Goal: Information Seeking & Learning: Find specific fact

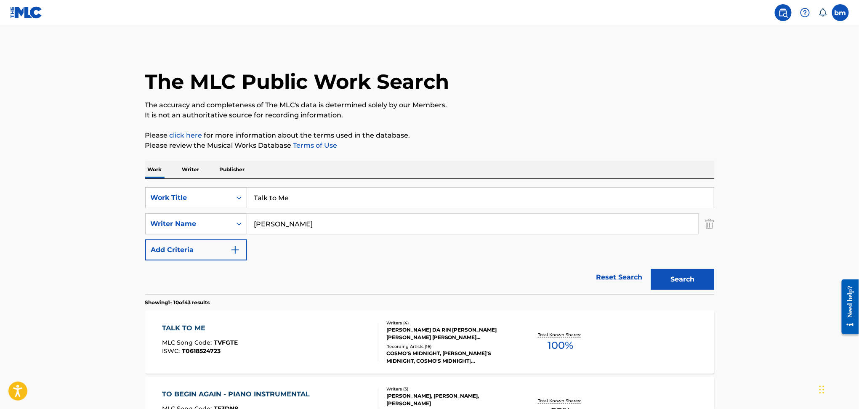
drag, startPoint x: 315, startPoint y: 257, endPoint x: 320, endPoint y: 222, distance: 35.3
click at [315, 251] on form "SearchWithCriteria456ec300-e2cc-4e6e-8597-1a18b6399bb6 Work Title Talk to Me Se…" at bounding box center [429, 240] width 569 height 107
drag, startPoint x: 320, startPoint y: 220, endPoint x: 201, endPoint y: 218, distance: 119.2
click at [201, 218] on div "SearchWithCriteriad6e444ed-65fc-4fe2-aa18-c4c8b2367377 Writer Name [PERSON_NAME]" at bounding box center [429, 223] width 569 height 21
paste input "[PERSON_NAME] [PERSON_NAME] Green"
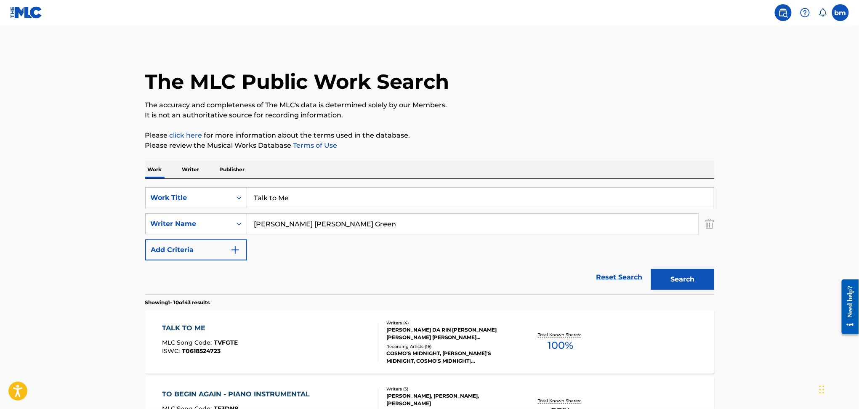
type input "[PERSON_NAME] [PERSON_NAME] Green"
drag, startPoint x: 389, startPoint y: 185, endPoint x: 224, endPoint y: 192, distance: 165.2
click at [211, 192] on div "SearchWithCriteria456ec300-e2cc-4e6e-8597-1a18b6399bb6 Work Title Talk to Me Se…" at bounding box center [429, 236] width 569 height 115
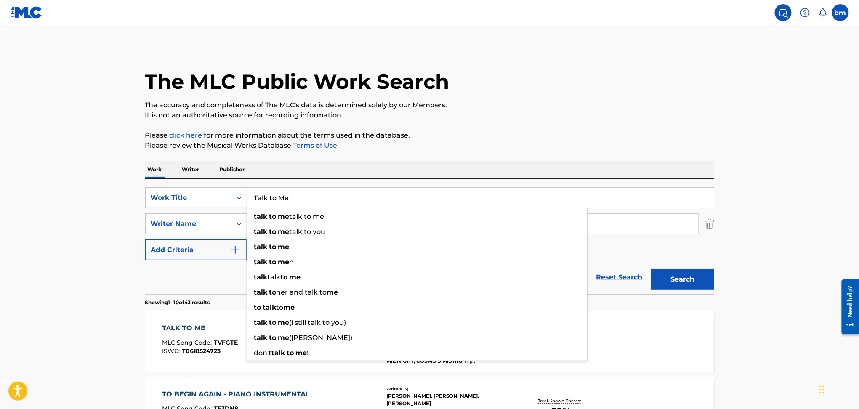
click at [252, 192] on input "Talk to Me" at bounding box center [480, 198] width 467 height 20
drag, startPoint x: 319, startPoint y: 197, endPoint x: 203, endPoint y: 197, distance: 116.2
click at [203, 197] on div "SearchWithCriteria456ec300-e2cc-4e6e-8597-1a18b6399bb6 Work Title Talk to Me ta…" at bounding box center [429, 197] width 569 height 21
paste input "Nepo Baby South Arcade"
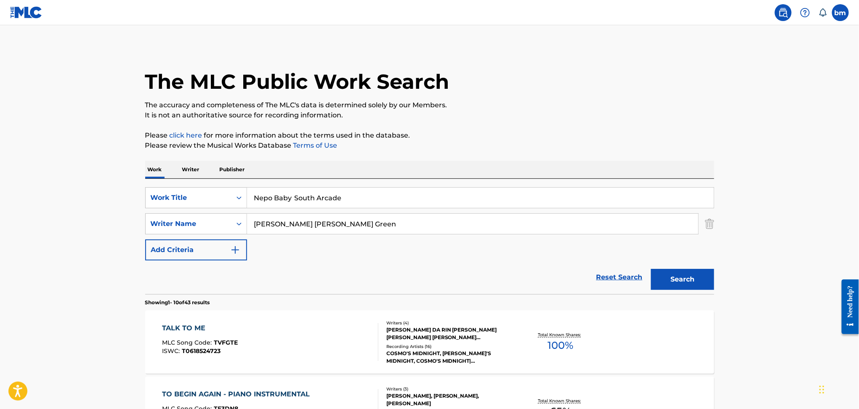
drag, startPoint x: 297, startPoint y: 195, endPoint x: 672, endPoint y: 161, distance: 376.7
type input "Nepo Baby"
click at [585, 117] on p "It is not an authoritative source for recording information." at bounding box center [429, 115] width 569 height 10
drag, startPoint x: 294, startPoint y: 224, endPoint x: 612, endPoint y: 274, distance: 321.8
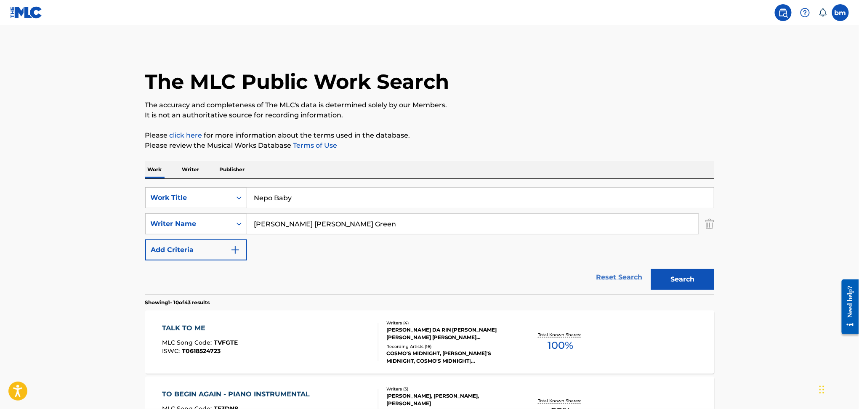
click at [609, 269] on form "SearchWithCriteria456ec300-e2cc-4e6e-8597-1a18b6399bb6 Work Title Nepo Baby Sea…" at bounding box center [429, 240] width 569 height 107
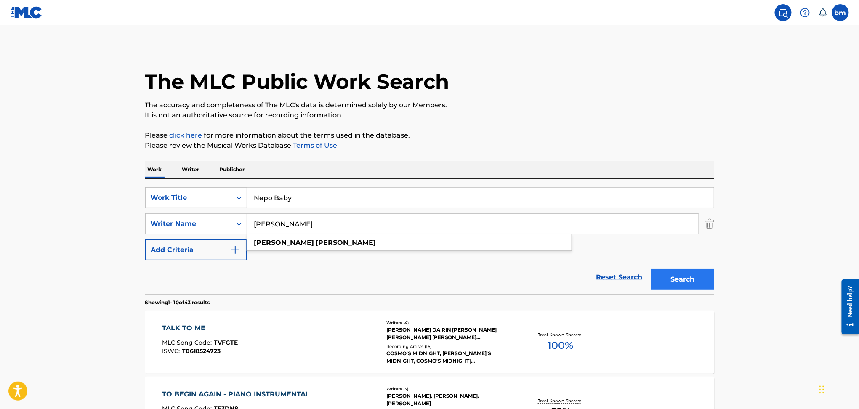
type input "[PERSON_NAME]"
click at [664, 286] on button "Search" at bounding box center [682, 279] width 63 height 21
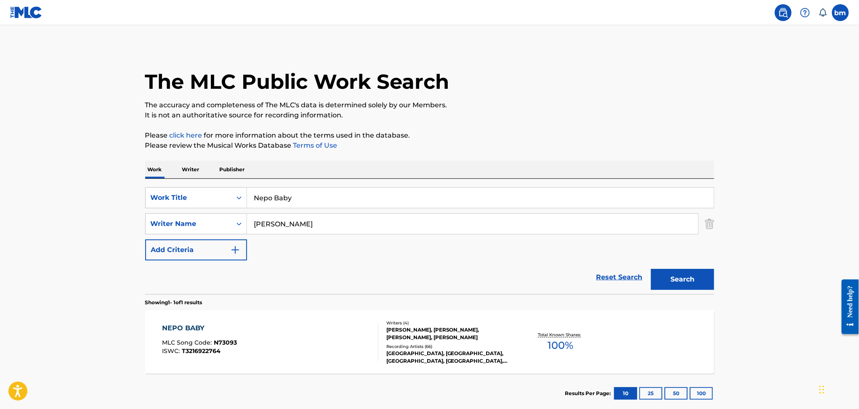
click at [304, 348] on div "NEPO BABY MLC Song Code : N73093 ISWC : T3216922764" at bounding box center [270, 342] width 216 height 38
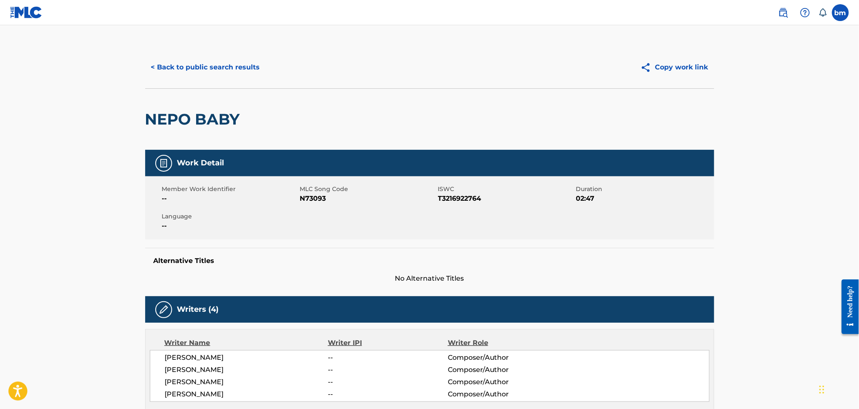
click at [314, 196] on span "N73093" at bounding box center [368, 199] width 136 height 10
copy span "N73093"
click at [188, 68] on button "< Back to public search results" at bounding box center [205, 67] width 121 height 21
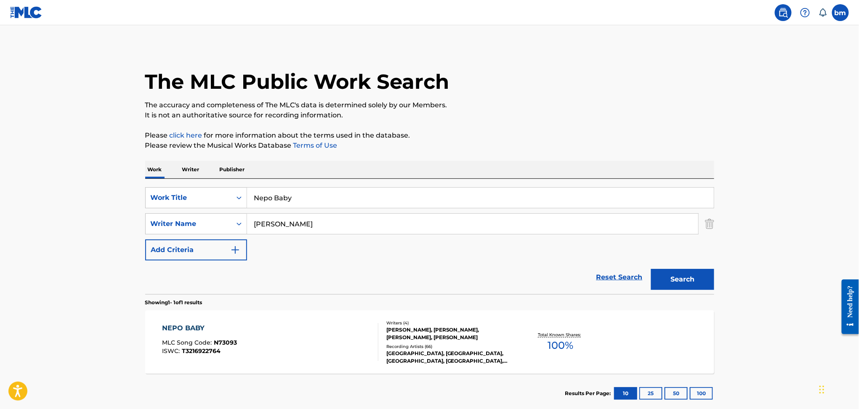
click at [294, 247] on div "SearchWithCriteria456ec300-e2cc-4e6e-8597-1a18b6399bb6 Work Title Nepo Baby Sea…" at bounding box center [429, 223] width 569 height 73
drag, startPoint x: 299, startPoint y: 228, endPoint x: 212, endPoint y: 225, distance: 87.6
click at [212, 225] on div "SearchWithCriteriad6e444ed-65fc-4fe2-aa18-c4c8b2367377 Writer Name [PERSON_NAME]" at bounding box center [429, 223] width 569 height 21
paste input "[PERSON_NAME]"
type input "[PERSON_NAME]"
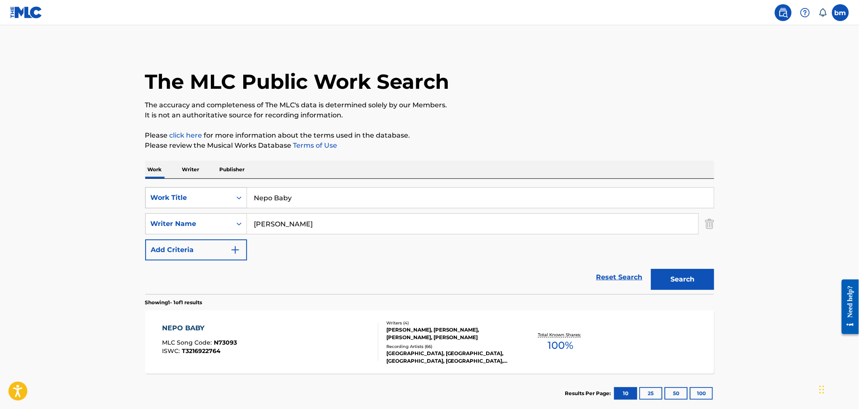
drag, startPoint x: 334, startPoint y: 204, endPoint x: 152, endPoint y: 204, distance: 181.9
click at [152, 204] on div "SearchWithCriteria456ec300-e2cc-4e6e-8597-1a18b6399bb6 Work Title Nepo Baby" at bounding box center [429, 197] width 569 height 21
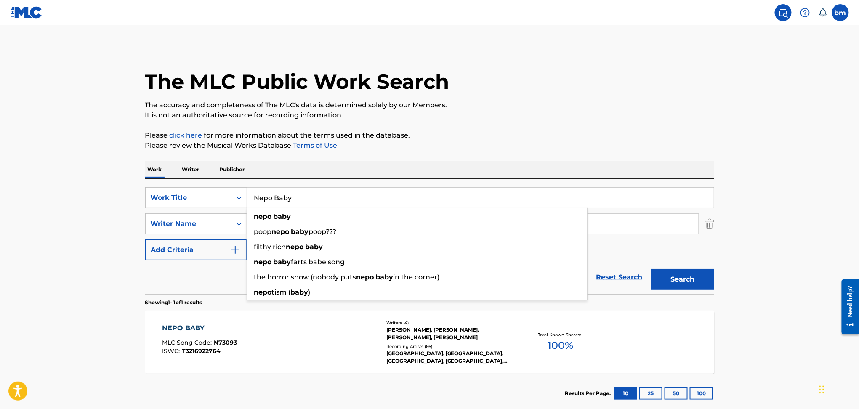
paste input "Country Boy [PERSON_NAME]"
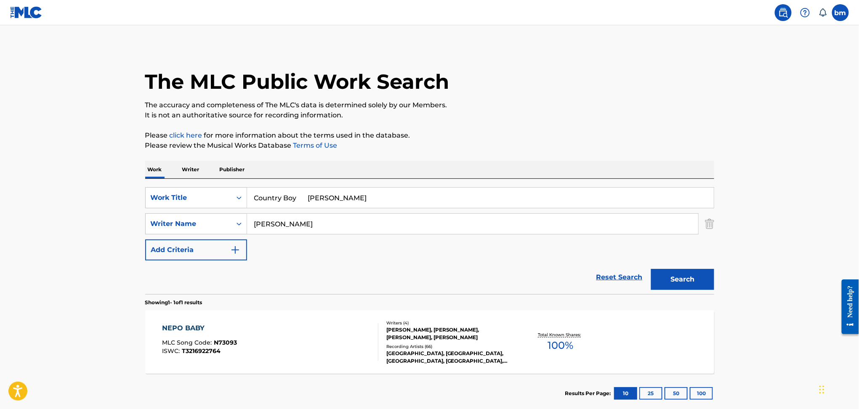
drag, startPoint x: 310, startPoint y: 197, endPoint x: 577, endPoint y: 190, distance: 267.1
click at [558, 194] on input "Country Boy [PERSON_NAME]" at bounding box center [480, 198] width 467 height 20
type input "Country Boy"
click at [603, 143] on p "Please review the Musical Works Database Terms of Use" at bounding box center [429, 146] width 569 height 10
click at [688, 279] on button "Search" at bounding box center [682, 279] width 63 height 21
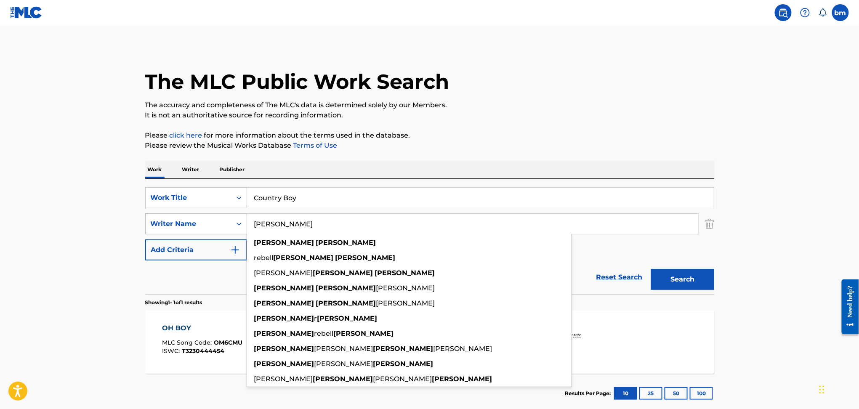
drag, startPoint x: 326, startPoint y: 224, endPoint x: 232, endPoint y: 227, distance: 93.9
click at [232, 227] on div "SearchWithCriteriad6e444ed-65fc-4fe2-aa18-c4c8b2367377 Writer Name [PERSON_NAME…" at bounding box center [429, 223] width 569 height 21
paste input "[PERSON_NAME] EricsonHanna [PERSON_NAME]"
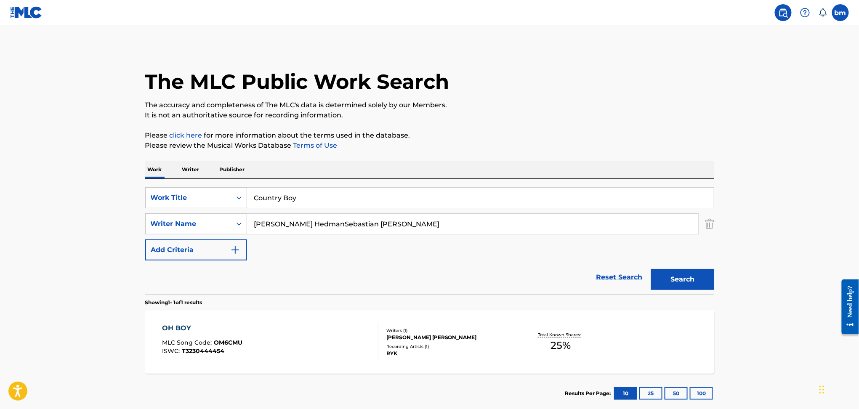
drag, startPoint x: 300, startPoint y: 219, endPoint x: 690, endPoint y: 239, distance: 390.8
click at [689, 239] on div "SearchWithCriteria456ec300-e2cc-4e6e-8597-1a18b6399bb6 Work Title Country Boy S…" at bounding box center [429, 223] width 569 height 73
click at [682, 278] on button "Search" at bounding box center [682, 279] width 63 height 21
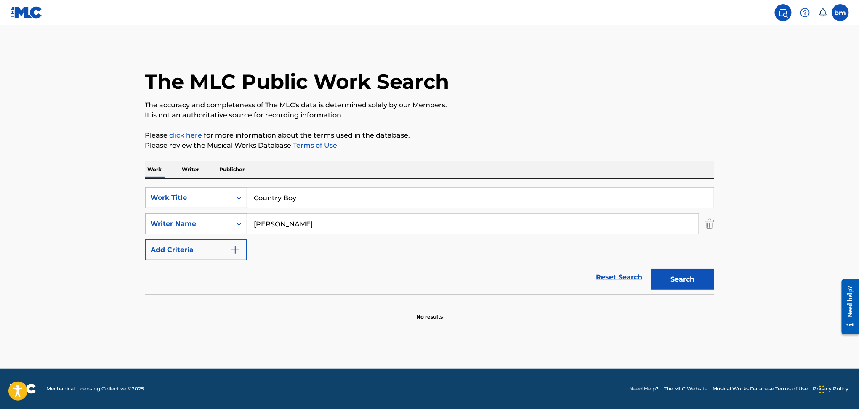
drag, startPoint x: 340, startPoint y: 227, endPoint x: 205, endPoint y: 219, distance: 134.6
click at [205, 219] on div "SearchWithCriteriad6e444ed-65fc-4fe2-aa18-c4c8b2367377 Writer Name [PERSON_NAME]" at bounding box center [429, 223] width 569 height 21
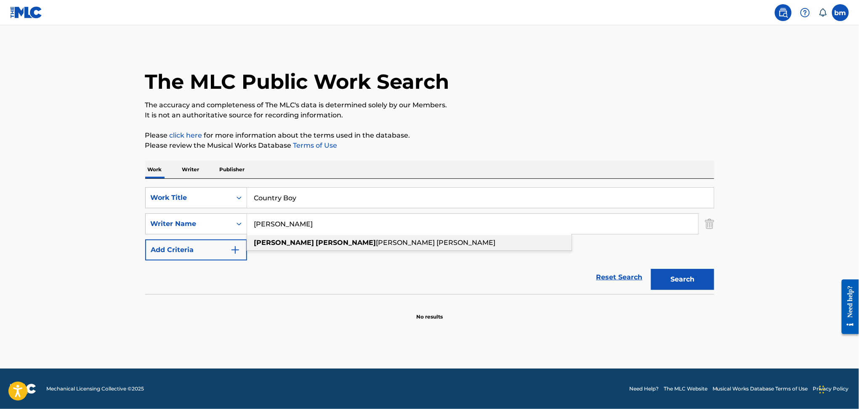
paste input "[PERSON_NAME] [PERSON_NAME]"
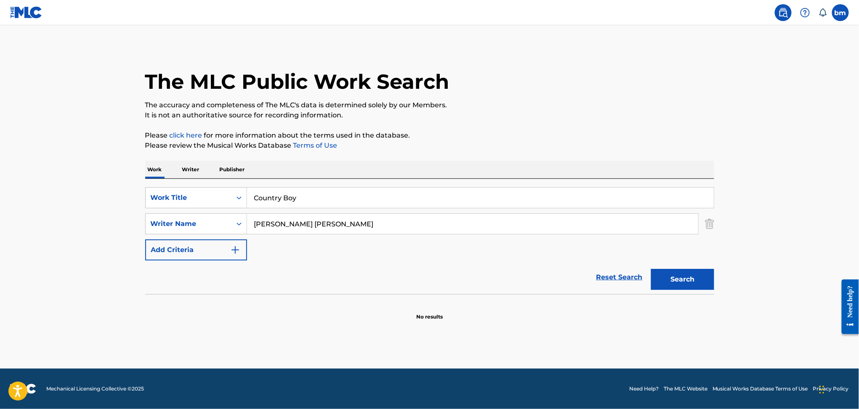
drag, startPoint x: 308, startPoint y: 224, endPoint x: 574, endPoint y: 253, distance: 267.2
click at [550, 251] on div "SearchWithCriteria456ec300-e2cc-4e6e-8597-1a18b6399bb6 Work Title Country Boy S…" at bounding box center [429, 223] width 569 height 73
click at [668, 280] on button "Search" at bounding box center [682, 279] width 63 height 21
drag, startPoint x: 392, startPoint y: 230, endPoint x: 328, endPoint y: 263, distance: 71.6
click at [153, 224] on div "SearchWithCriteriad6e444ed-65fc-4fe2-aa18-c4c8b2367377 Writer Name [PERSON_NAME]" at bounding box center [429, 223] width 569 height 21
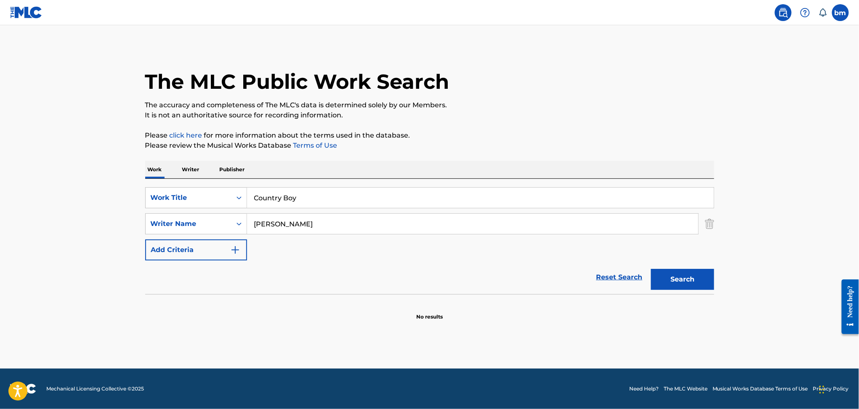
paste input "[PERSON_NAME]"
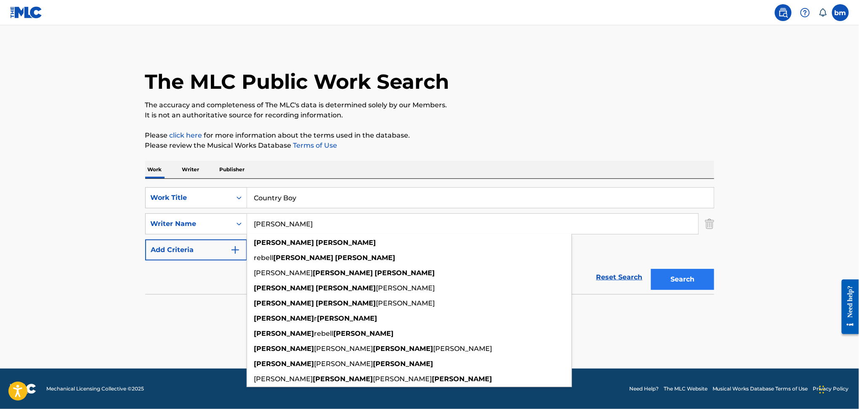
type input "[PERSON_NAME]"
drag, startPoint x: 701, startPoint y: 278, endPoint x: 833, endPoint y: 306, distance: 135.2
click at [701, 278] on button "Search" at bounding box center [682, 279] width 63 height 21
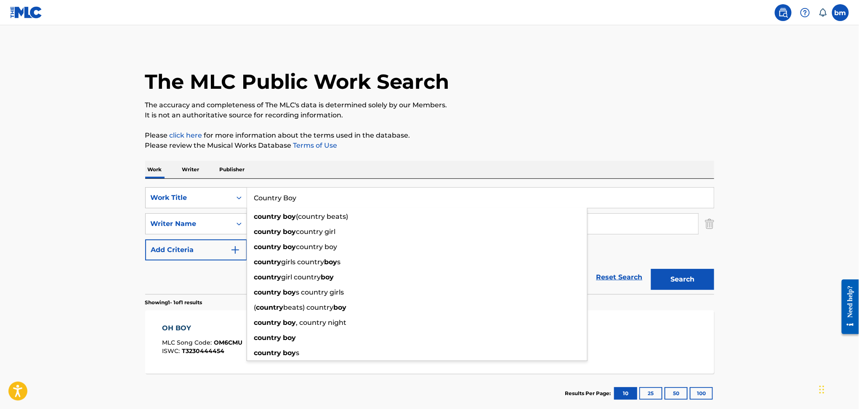
drag, startPoint x: 345, startPoint y: 205, endPoint x: 273, endPoint y: 212, distance: 72.4
click at [243, 204] on div "SearchWithCriteria456ec300-e2cc-4e6e-8597-1a18b6399bb6 Work Title Country Boy c…" at bounding box center [429, 197] width 569 height 21
paste input "bleeder WIINSTON"
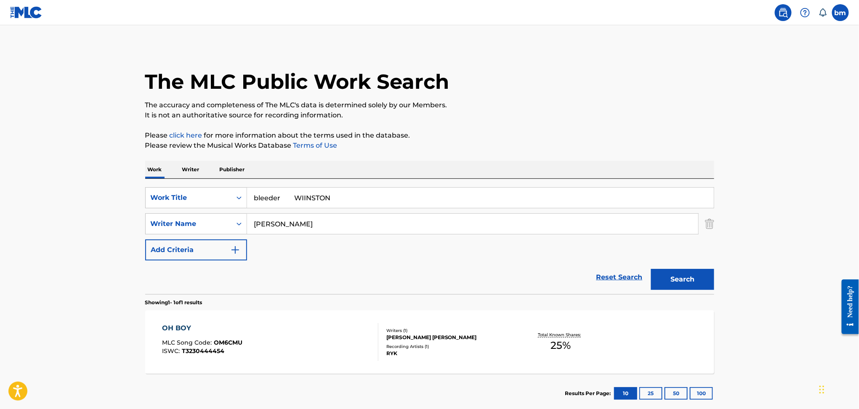
drag, startPoint x: 376, startPoint y: 202, endPoint x: 608, endPoint y: 164, distance: 235.9
click at [587, 183] on div "SearchWithCriteria456ec300-e2cc-4e6e-8597-1a18b6399bb6 Work Title bleeder WIINS…" at bounding box center [429, 236] width 569 height 115
type input "bleeder"
click at [618, 139] on div "The MLC Public Work Search The accuracy and completeness of The MLC's data is d…" at bounding box center [430, 229] width 590 height 367
drag, startPoint x: 347, startPoint y: 224, endPoint x: 202, endPoint y: 226, distance: 145.3
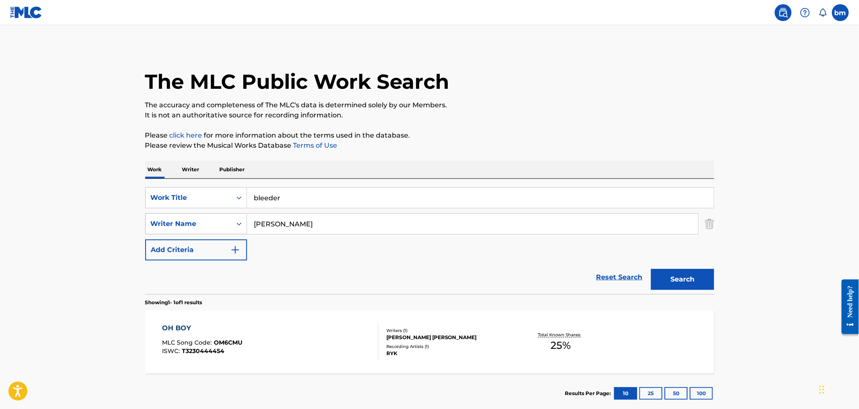
click at [202, 226] on div "SearchWithCriteriad6e444ed-65fc-4fe2-aa18-c4c8b2367377 Writer Name [PERSON_NAME]" at bounding box center [429, 223] width 569 height 21
paste input "WIINSTON"
click at [696, 283] on button "Search" at bounding box center [682, 279] width 63 height 21
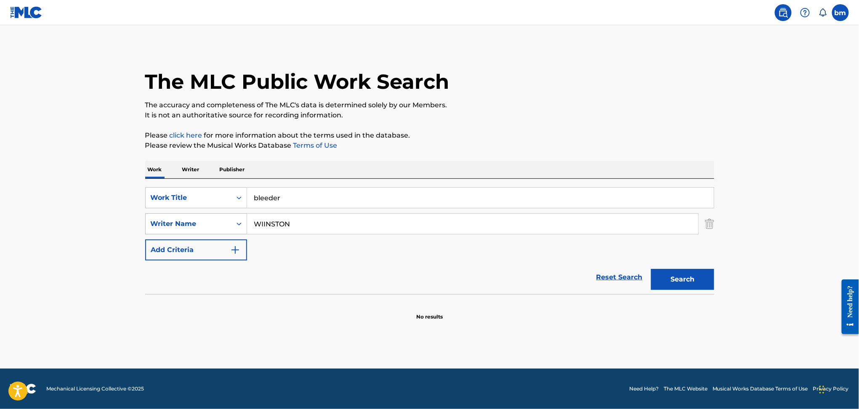
drag, startPoint x: 317, startPoint y: 228, endPoint x: 185, endPoint y: 226, distance: 131.8
click at [185, 226] on div "SearchWithCriteriad6e444ed-65fc-4fe2-aa18-c4c8b2367377 Writer Name WIINSTON" at bounding box center [429, 223] width 569 height 21
paste input "[PERSON_NAME] BryantOskar LinnrosSophia Somajo"
type input "[PERSON_NAME] BryantOskar LinnrosSophia Somajo"
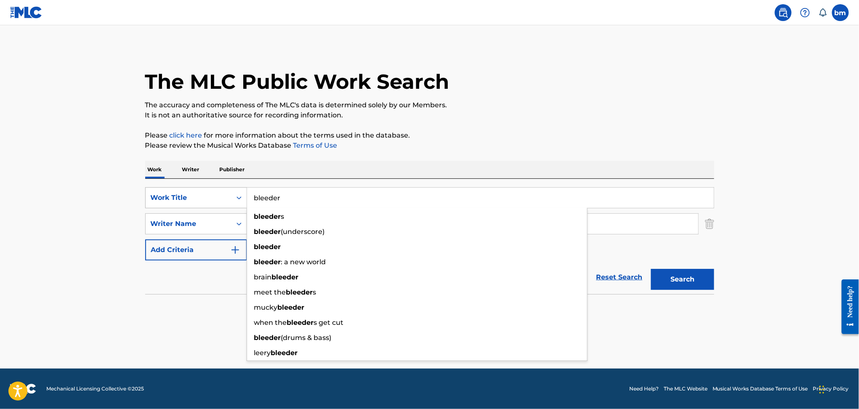
drag, startPoint x: 203, startPoint y: 192, endPoint x: 193, endPoint y: 192, distance: 10.1
click at [194, 192] on div "SearchWithCriteria456ec300-e2cc-4e6e-8597-1a18b6399bb6 Work Title bleeder bleed…" at bounding box center [429, 197] width 569 height 21
paste input "Halleluja [PERSON_NAME]"
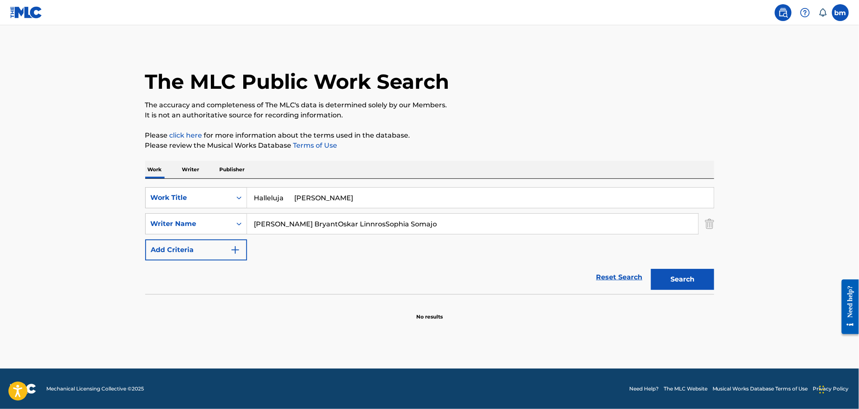
drag, startPoint x: 317, startPoint y: 198, endPoint x: 633, endPoint y: 179, distance: 316.8
click at [628, 182] on div "SearchWithCriteria456ec300-e2cc-4e6e-8597-1a18b6399bb6 Work Title Halleluja [PE…" at bounding box center [429, 236] width 569 height 115
type input "Halleluja"
click at [612, 117] on p "It is not an authoritative source for recording information." at bounding box center [429, 115] width 569 height 10
drag, startPoint x: 312, startPoint y: 222, endPoint x: 800, endPoint y: 285, distance: 492.5
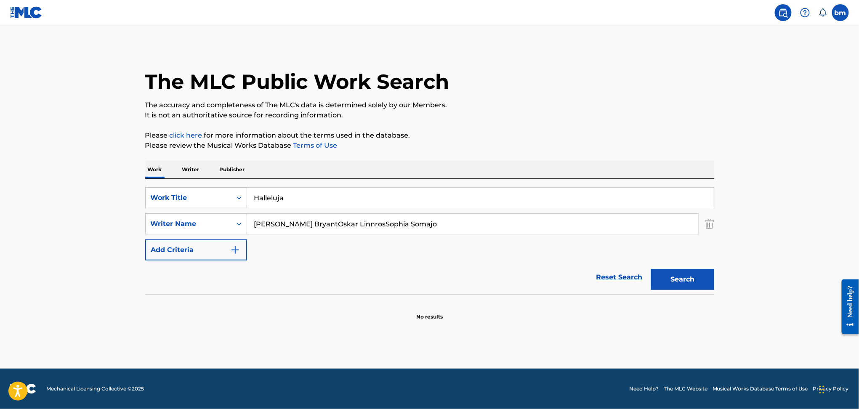
click at [800, 285] on main "The MLC Public Work Search The accuracy and completeness of The MLC's data is d…" at bounding box center [429, 197] width 859 height 344
click at [674, 276] on button "Search" at bounding box center [682, 279] width 63 height 21
drag, startPoint x: 317, startPoint y: 221, endPoint x: 223, endPoint y: 218, distance: 93.5
click at [223, 218] on div "SearchWithCriteriad6e444ed-65fc-4fe2-aa18-c4c8b2367377 Writer Name [PERSON_NAME…" at bounding box center [429, 223] width 569 height 21
paste input "[PERSON_NAME] LinnrosSophia Somajo"
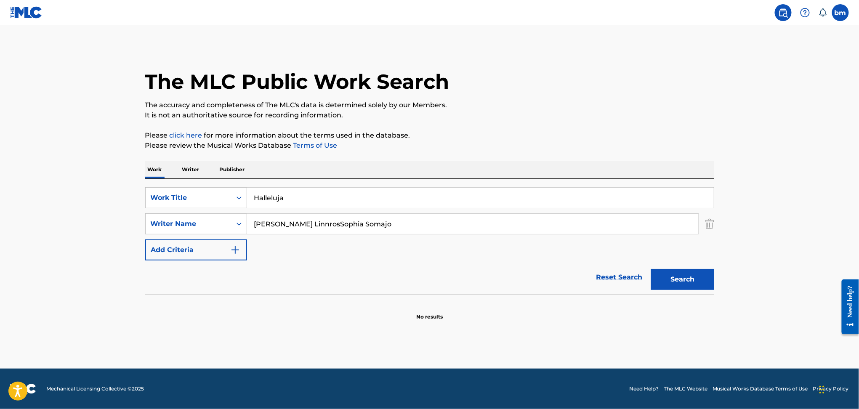
drag, startPoint x: 304, startPoint y: 224, endPoint x: 677, endPoint y: 244, distance: 373.2
click at [677, 244] on div "SearchWithCriteria456ec300-e2cc-4e6e-8597-1a18b6399bb6 Work Title Halleluja Sea…" at bounding box center [429, 223] width 569 height 73
click at [679, 280] on button "Search" at bounding box center [682, 279] width 63 height 21
drag, startPoint x: 348, startPoint y: 224, endPoint x: 218, endPoint y: 227, distance: 130.1
click at [218, 227] on div "SearchWithCriteriad6e444ed-65fc-4fe2-aa18-c4c8b2367377 Writer Name [PERSON_NAME]" at bounding box center [429, 223] width 569 height 21
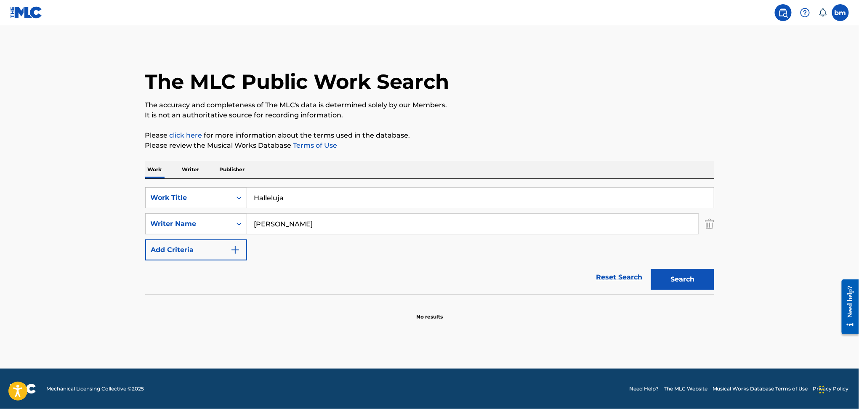
paste input "[PERSON_NAME] Somajo"
click at [294, 224] on input "[PERSON_NAME] Somajo" at bounding box center [472, 224] width 451 height 20
drag, startPoint x: 302, startPoint y: 227, endPoint x: 672, endPoint y: 256, distance: 371.7
click at [670, 252] on div "SearchWithCriteria456ec300-e2cc-4e6e-8597-1a18b6399bb6 Work Title Halleluja Sea…" at bounding box center [429, 223] width 569 height 73
type input "[PERSON_NAME]"
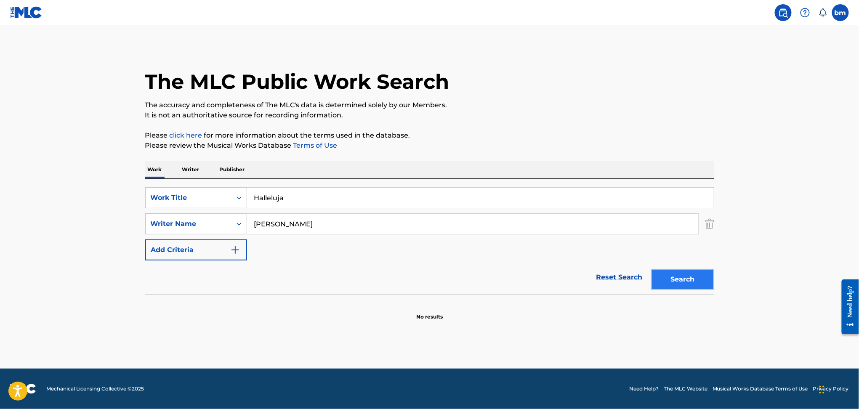
click at [675, 275] on button "Search" at bounding box center [682, 279] width 63 height 21
drag, startPoint x: 310, startPoint y: 221, endPoint x: 208, endPoint y: 221, distance: 102.3
click at [209, 220] on div "SearchWithCriteriad6e444ed-65fc-4fe2-aa18-c4c8b2367377 Writer Name [PERSON_NAME]" at bounding box center [429, 223] width 569 height 21
paste input "[PERSON_NAME]"
click at [686, 280] on button "Search" at bounding box center [682, 279] width 63 height 21
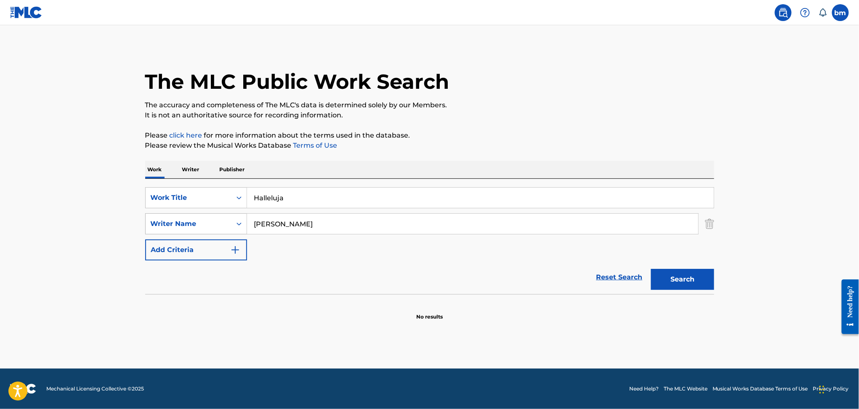
drag, startPoint x: 209, startPoint y: 224, endPoint x: 181, endPoint y: 224, distance: 28.2
click at [181, 224] on div "SearchWithCriteriad6e444ed-65fc-4fe2-aa18-c4c8b2367377 Writer Name [PERSON_NAME]" at bounding box center [429, 223] width 569 height 21
paste input "[PERSON_NAME] [PERSON_NAME] [PERSON_NAME]"
type input "[PERSON_NAME] [PERSON_NAME] [PERSON_NAME]"
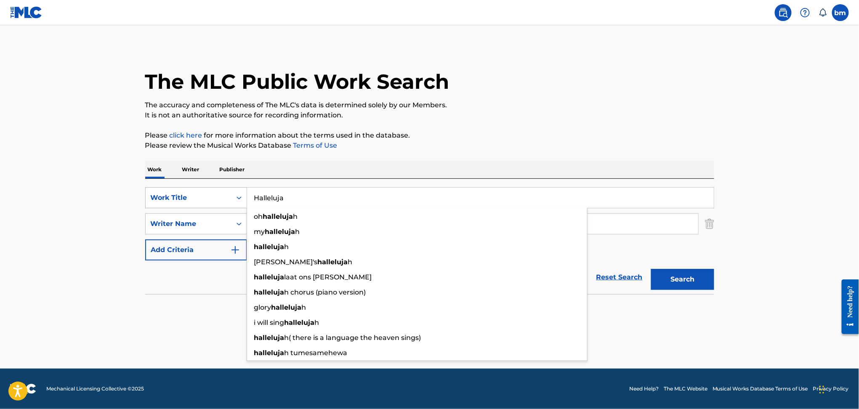
drag, startPoint x: 312, startPoint y: 197, endPoint x: 204, endPoint y: 208, distance: 108.3
click at [200, 209] on div "SearchWithCriteria456ec300-e2cc-4e6e-8597-1a18b6399bb6 Work Title Halleluja oh …" at bounding box center [429, 223] width 569 height 73
paste input "Regntid [PERSON_NAME]"
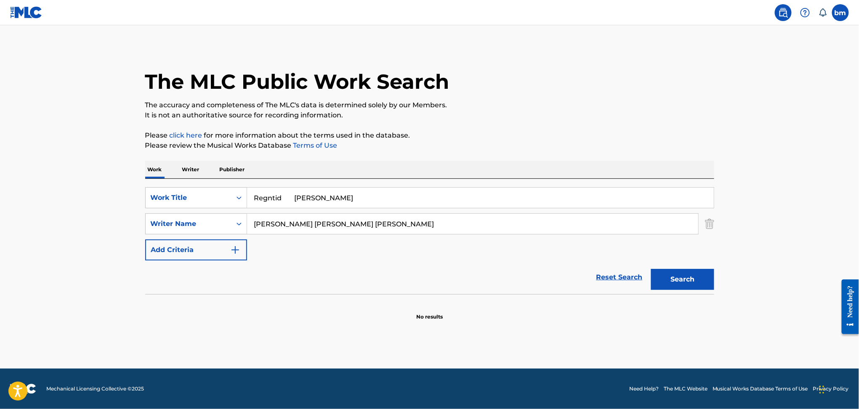
drag, startPoint x: 284, startPoint y: 196, endPoint x: 555, endPoint y: 188, distance: 271.3
click at [552, 195] on input "Regntid [PERSON_NAME]" at bounding box center [480, 198] width 467 height 20
type input "Regntid"
click at [555, 124] on div "The MLC Public Work Search The accuracy and completeness of The MLC's data is d…" at bounding box center [430, 183] width 590 height 275
drag, startPoint x: 296, startPoint y: 225, endPoint x: 661, endPoint y: 264, distance: 367.5
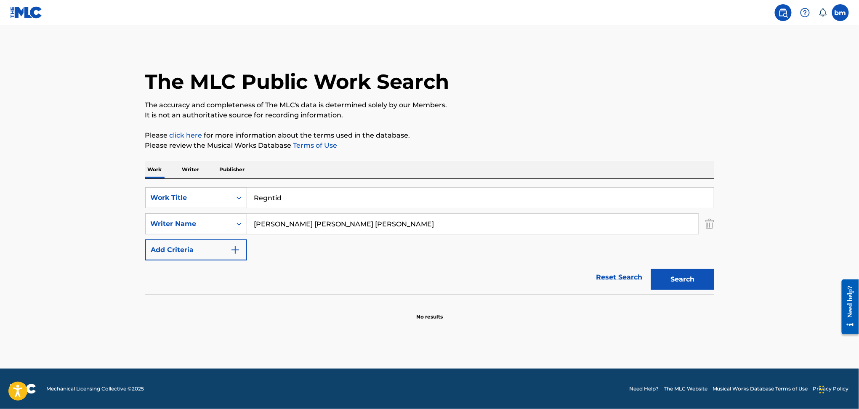
click at [705, 252] on div "SearchWithCriteria456ec300-e2cc-4e6e-8597-1a18b6399bb6 Work Title Regntid Searc…" at bounding box center [429, 223] width 569 height 73
type input "[PERSON_NAME]"
drag, startPoint x: 683, startPoint y: 280, endPoint x: 840, endPoint y: 225, distance: 167.3
click at [684, 280] on button "Search" at bounding box center [682, 279] width 63 height 21
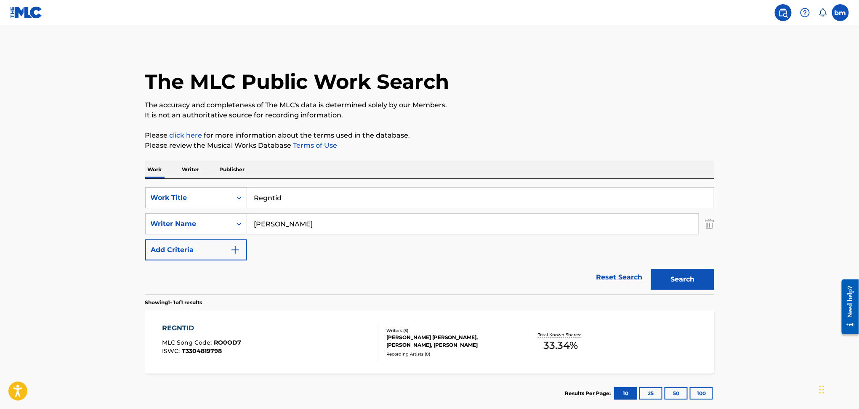
click at [273, 358] on div "REGNTID MLC Song Code : RO0OD7 ISWC : T3304819798" at bounding box center [270, 342] width 216 height 38
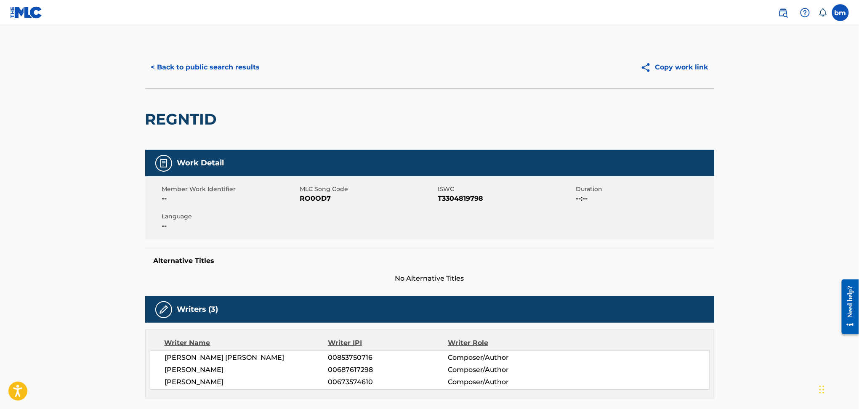
click at [313, 198] on span "RO0OD7" at bounding box center [368, 199] width 136 height 10
click at [314, 198] on span "RO0OD7" at bounding box center [368, 199] width 136 height 10
copy span "RO0OD7"
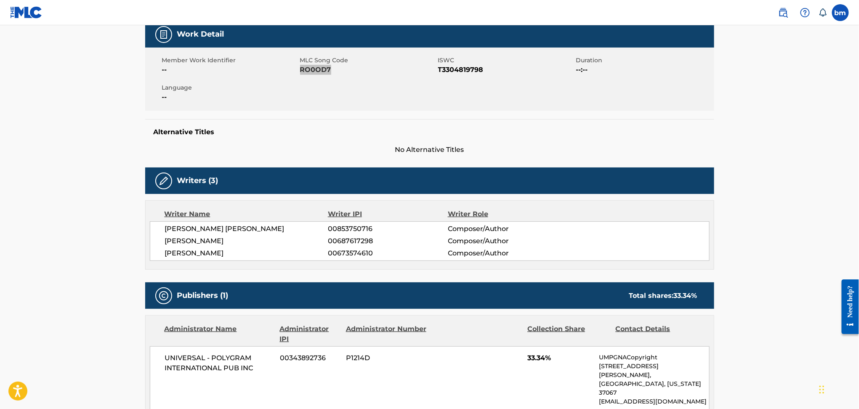
scroll to position [224, 0]
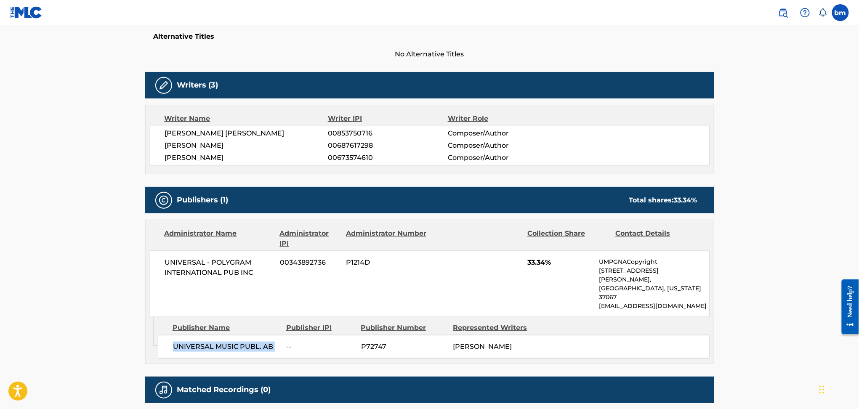
drag, startPoint x: 163, startPoint y: 323, endPoint x: 284, endPoint y: 339, distance: 121.9
click at [284, 339] on div "UNIVERSAL MUSIC PUBL. AB -- P72747 [PERSON_NAME]" at bounding box center [434, 347] width 552 height 24
copy div "UNIVERSAL MUSIC PUBL. AB"
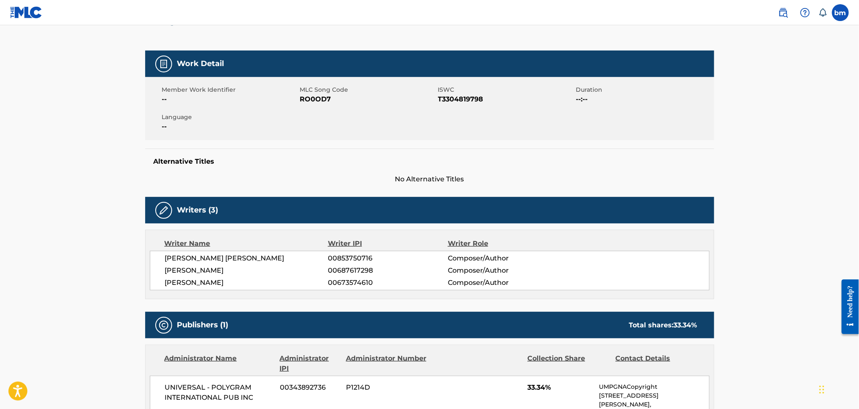
scroll to position [0, 0]
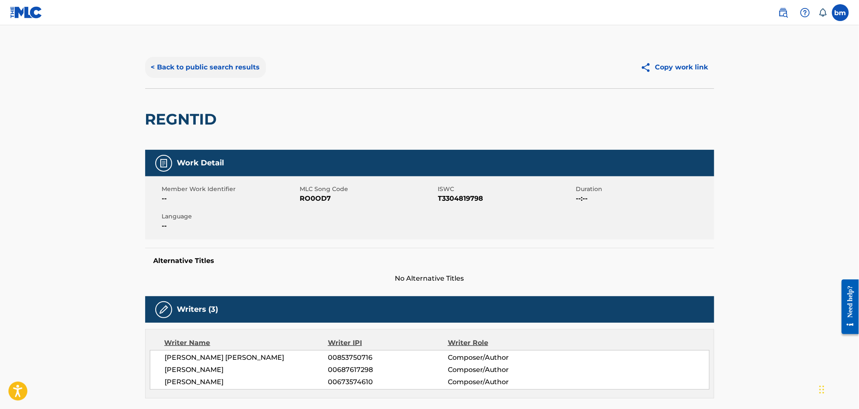
click at [219, 63] on button "< Back to public search results" at bounding box center [205, 67] width 121 height 21
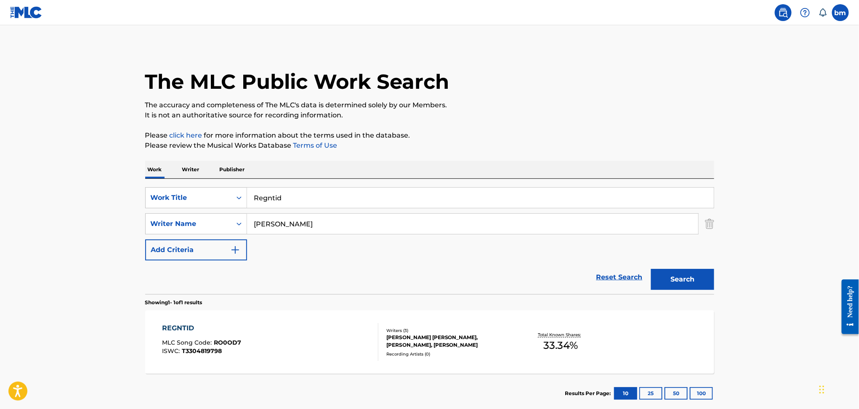
click at [300, 223] on input "[PERSON_NAME]" at bounding box center [472, 224] width 451 height 20
click at [305, 232] on input "[PERSON_NAME]" at bounding box center [472, 224] width 451 height 20
drag, startPoint x: 328, startPoint y: 226, endPoint x: 151, endPoint y: 225, distance: 177.3
click at [151, 226] on div "SearchWithCriteriad6e444ed-65fc-4fe2-aa18-c4c8b2367377 Writer Name [PERSON_NAME…" at bounding box center [429, 223] width 569 height 21
paste input "[PERSON_NAME]"
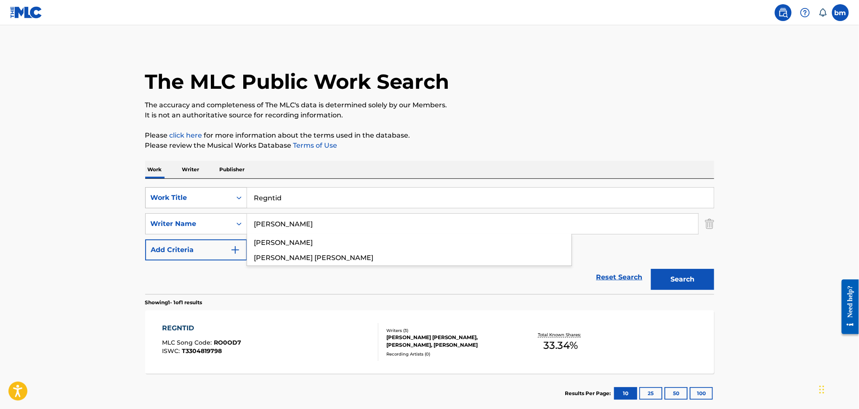
type input "[PERSON_NAME]"
drag, startPoint x: 218, startPoint y: 198, endPoint x: 193, endPoint y: 200, distance: 25.0
click at [193, 200] on div "SearchWithCriteria456ec300-e2cc-4e6e-8597-1a18b6399bb6 Work Title Regntid" at bounding box center [429, 197] width 569 height 21
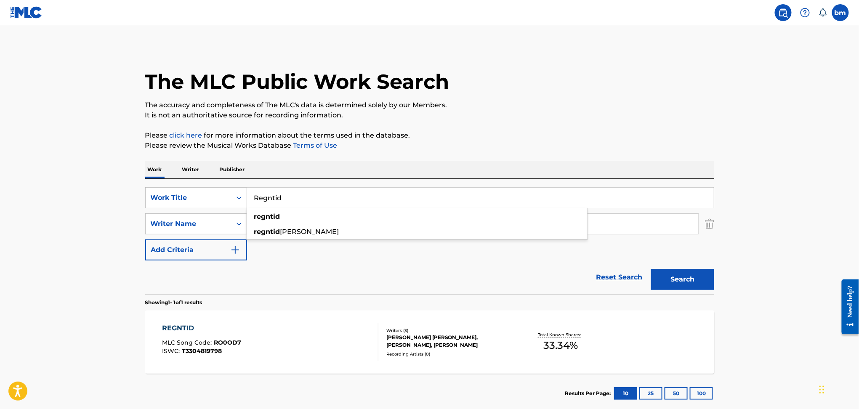
paste input "Någon kommer älska dig igen [PERSON_NAME]"
click at [263, 197] on input "Någon kommer älska dig igen [PERSON_NAME]" at bounding box center [480, 198] width 467 height 20
click at [317, 197] on input "[PERSON_NAME] kommer älska dig igen [PERSON_NAME]" at bounding box center [480, 198] width 467 height 20
drag, startPoint x: 365, startPoint y: 195, endPoint x: 665, endPoint y: 169, distance: 301.3
click at [646, 181] on div "SearchWithCriteria456ec300-e2cc-4e6e-8597-1a18b6399bb6 Work Title Nagon kommer …" at bounding box center [429, 236] width 569 height 115
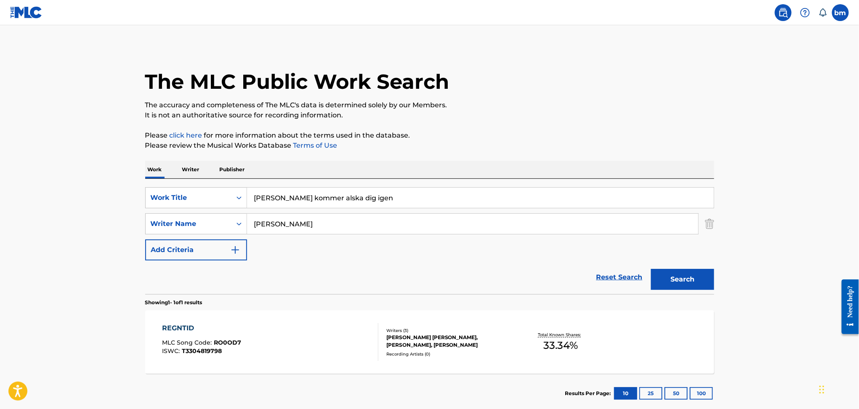
type input "[PERSON_NAME] kommer alska dig igen"
drag, startPoint x: 631, startPoint y: 118, endPoint x: 620, endPoint y: 156, distance: 39.4
click at [631, 117] on p "It is not an authoritative source for recording information." at bounding box center [429, 115] width 569 height 10
click at [685, 283] on button "Search" at bounding box center [682, 279] width 63 height 21
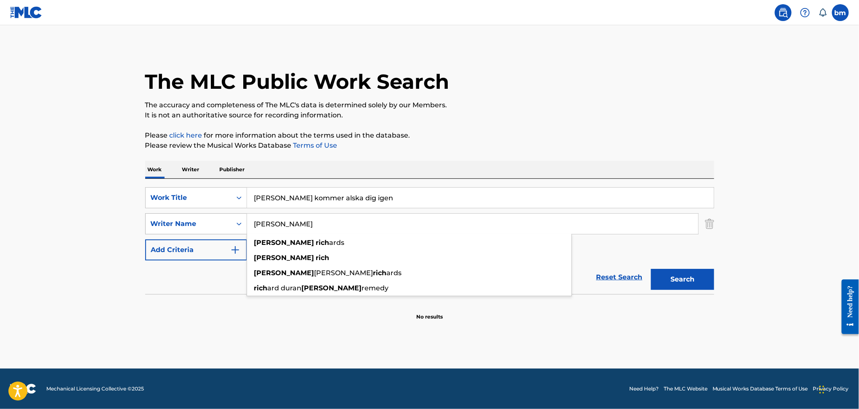
drag, startPoint x: 338, startPoint y: 225, endPoint x: 189, endPoint y: 225, distance: 149.1
click at [189, 225] on div "SearchWithCriteriad6e444ed-65fc-4fe2-aa18-c4c8b2367377 Writer Name [PERSON_NAME…" at bounding box center [429, 223] width 569 height 21
paste input "[PERSON_NAME] [PERSON_NAME]"
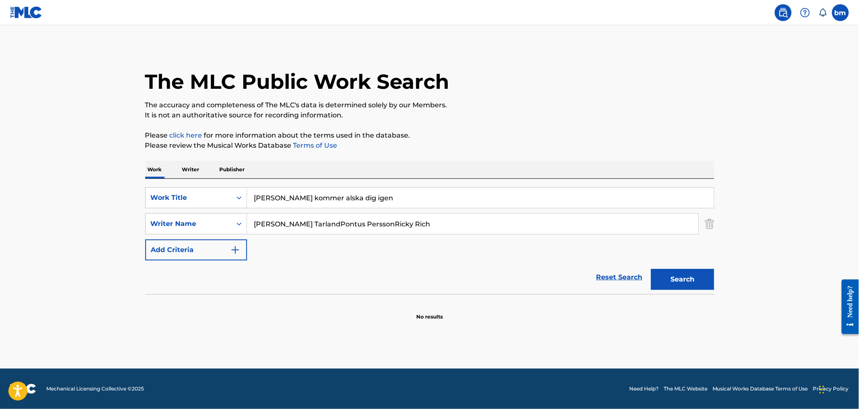
drag, startPoint x: 306, startPoint y: 222, endPoint x: 819, endPoint y: 304, distance: 519.8
click at [830, 280] on main "The MLC Public Work Search The accuracy and completeness of The MLC's data is d…" at bounding box center [429, 197] width 859 height 344
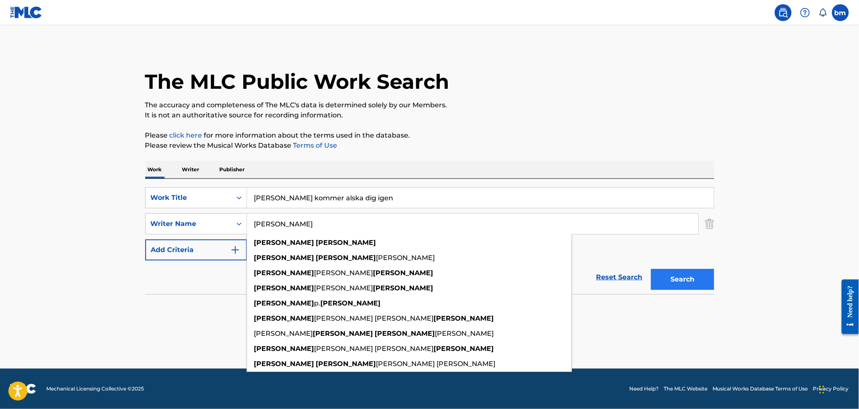
type input "[PERSON_NAME]"
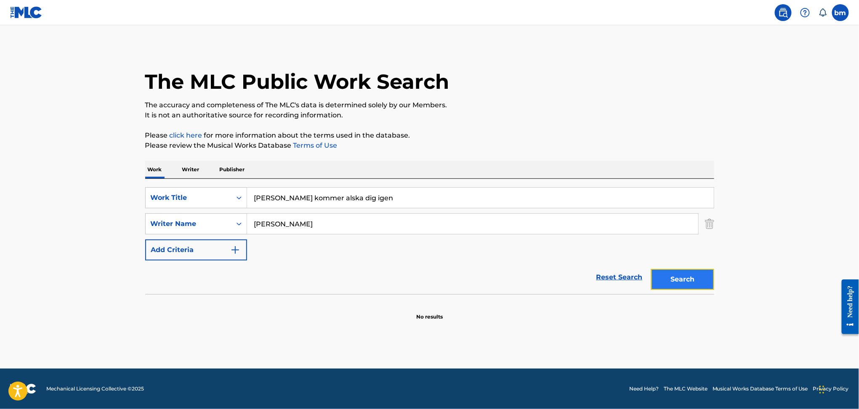
click at [684, 279] on button "Search" at bounding box center [682, 279] width 63 height 21
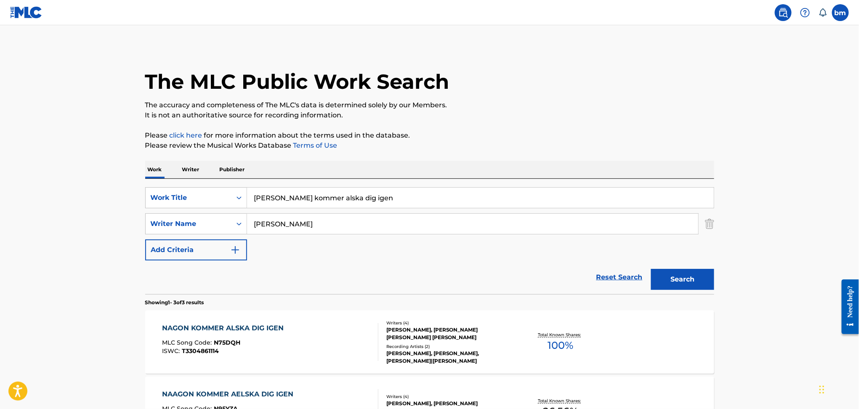
click at [312, 350] on div "NAGON KOMMER ALSKA DIG IGEN MLC Song Code : N75DQH ISWC : T3304861114" at bounding box center [270, 342] width 216 height 38
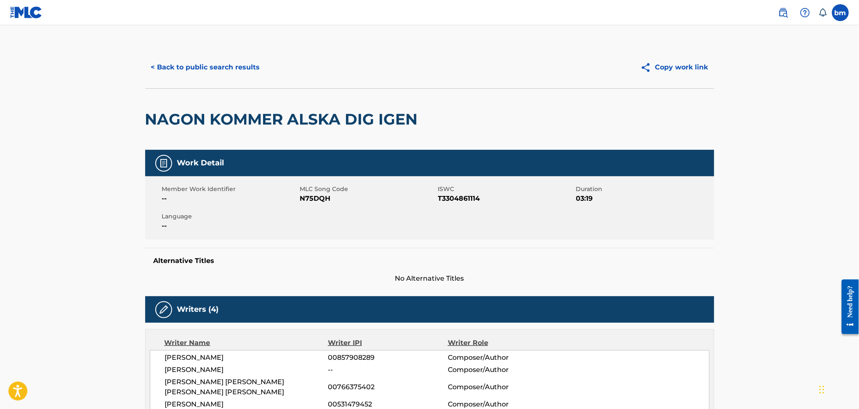
click at [306, 198] on span "N75DQH" at bounding box center [368, 199] width 136 height 10
copy span "N75DQH"
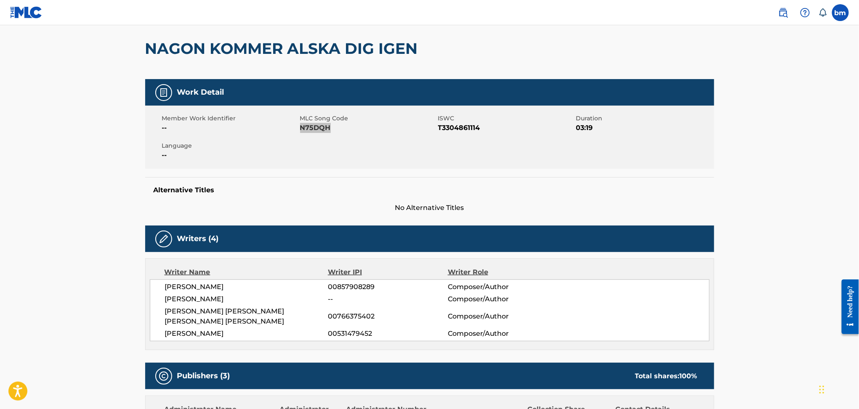
scroll to position [337, 0]
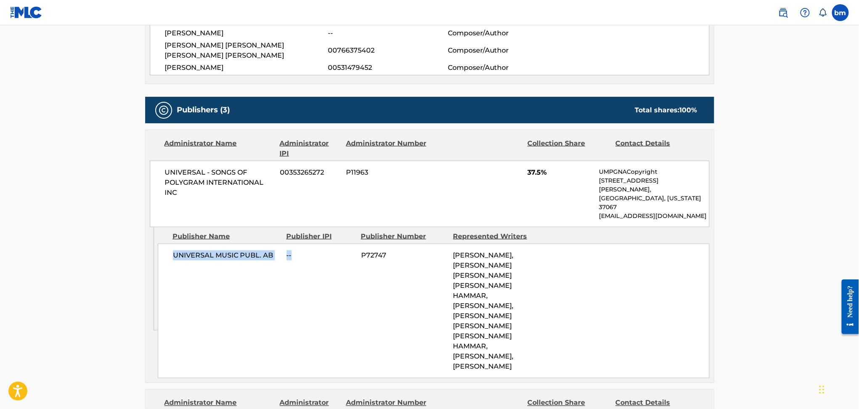
drag, startPoint x: 172, startPoint y: 229, endPoint x: 359, endPoint y: 253, distance: 188.5
click at [291, 244] on div "UNIVERSAL MUSIC PUBL. AB -- P72747 [PERSON_NAME], [PERSON_NAME] [PERSON_NAME] […" at bounding box center [434, 311] width 552 height 135
copy div "UNIVERSAL MUSIC PUBL. AB --"
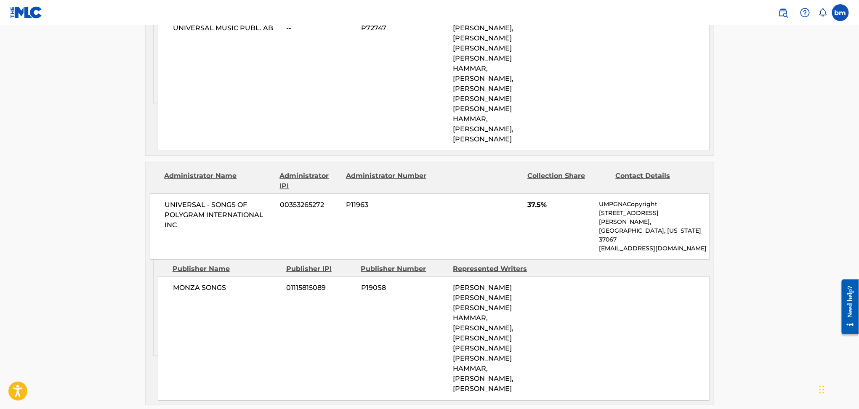
scroll to position [834, 0]
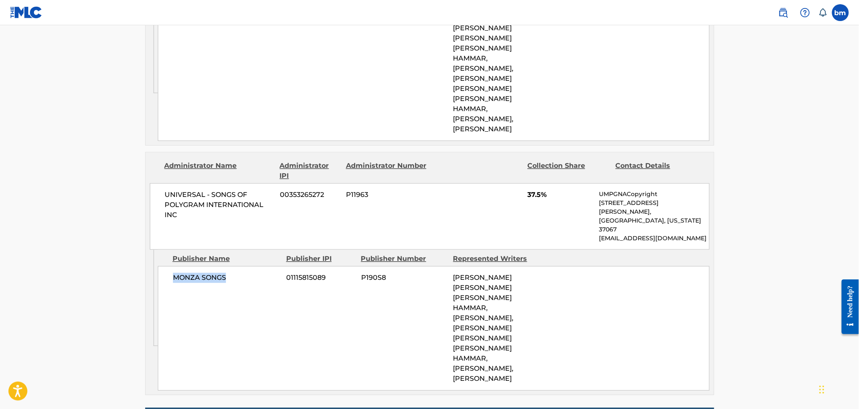
drag, startPoint x: 171, startPoint y: 154, endPoint x: 260, endPoint y: 163, distance: 89.8
click at [260, 266] on div "MONZA SONGS 01115815089 P190S8 [PERSON_NAME] [PERSON_NAME] [PERSON_NAME] HAMMAR…" at bounding box center [434, 328] width 552 height 125
copy span "MONZA SONGS"
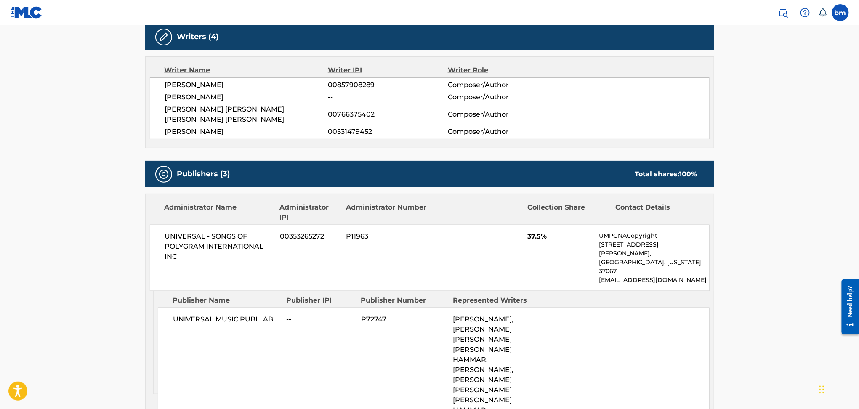
scroll to position [0, 0]
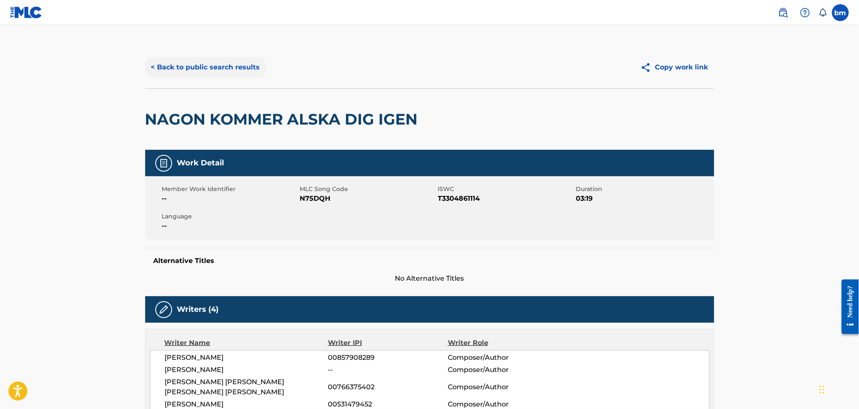
click at [198, 63] on button "< Back to public search results" at bounding box center [205, 67] width 121 height 21
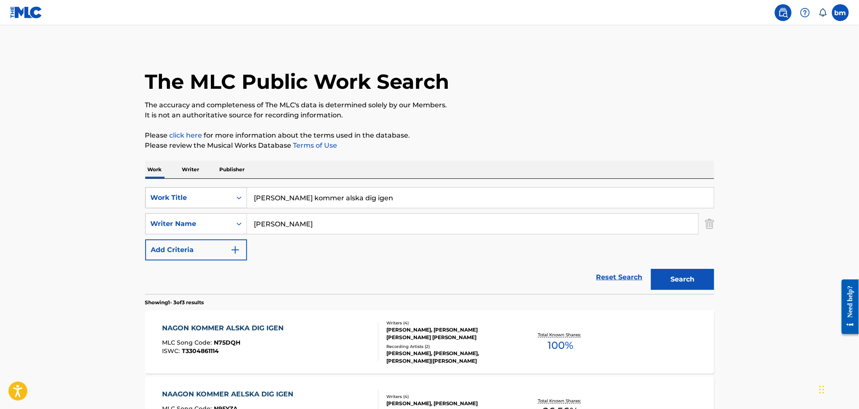
drag, startPoint x: 371, startPoint y: 189, endPoint x: 221, endPoint y: 189, distance: 150.3
click at [220, 189] on div "SearchWithCriteria456ec300-e2cc-4e6e-8597-1a18b6399bb6 Work Title Nagon kommer …" at bounding box center [429, 197] width 569 height 21
paste input "[PERSON_NAME] (feat. Mumle) [PERSON_NAME]"
drag, startPoint x: 348, startPoint y: 204, endPoint x: 525, endPoint y: 120, distance: 195.9
click at [563, 205] on input "[PERSON_NAME] (feat. Mumle) [PERSON_NAME]" at bounding box center [480, 198] width 467 height 20
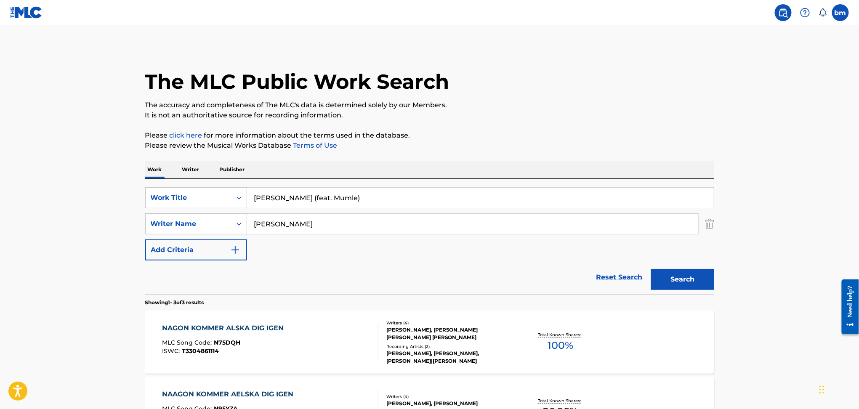
type input "[PERSON_NAME] (feat. Mumle)"
click at [518, 107] on p "The accuracy and completeness of The MLC's data is determined solely by our Mem…" at bounding box center [429, 105] width 569 height 10
drag, startPoint x: 265, startPoint y: 228, endPoint x: 248, endPoint y: 220, distance: 19.2
click at [248, 228] on input "[PERSON_NAME]" at bounding box center [472, 224] width 451 height 20
paste input "O"
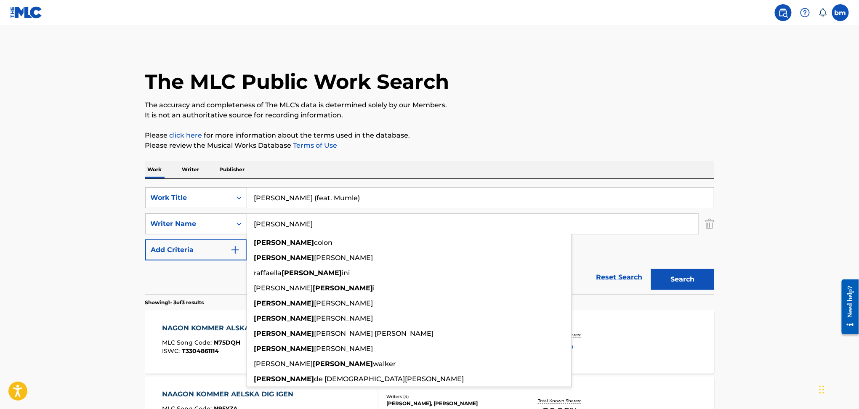
type input "[PERSON_NAME]"
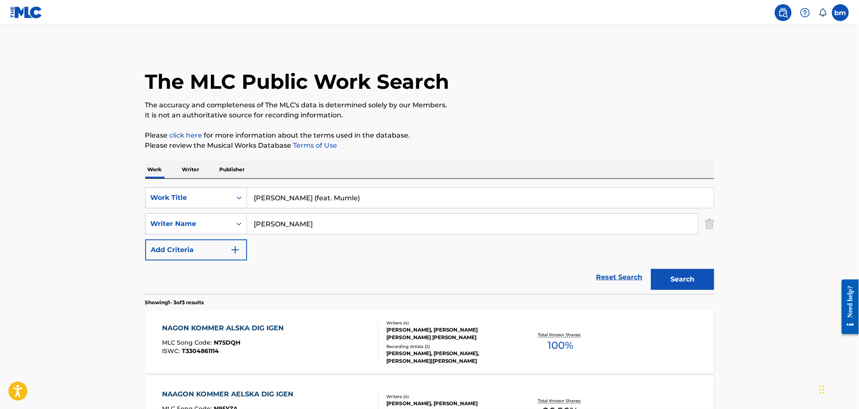
click at [304, 191] on input "[PERSON_NAME] (feat. Mumle)" at bounding box center [480, 198] width 467 height 20
drag, startPoint x: 296, startPoint y: 194, endPoint x: 539, endPoint y: 189, distance: 243.9
click at [532, 190] on input "[PERSON_NAME] (feat. Mumle)" at bounding box center [480, 198] width 467 height 20
type input "Hele Vejen"
click at [594, 132] on p "Please click here for more information about the terms used in the database." at bounding box center [429, 136] width 569 height 10
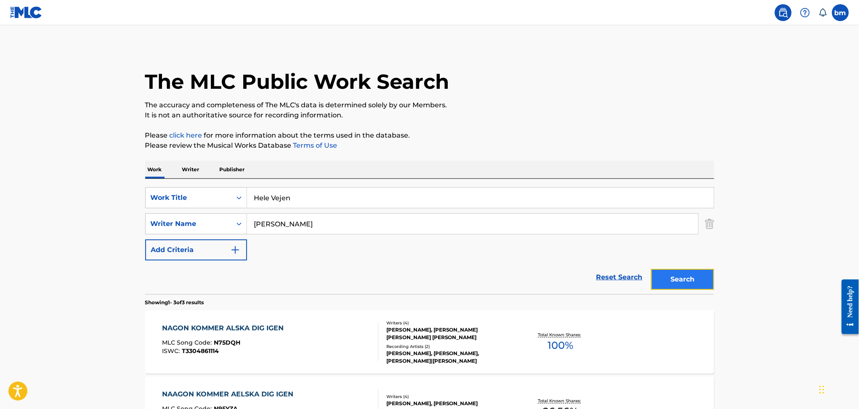
click at [672, 276] on button "Search" at bounding box center [682, 279] width 63 height 21
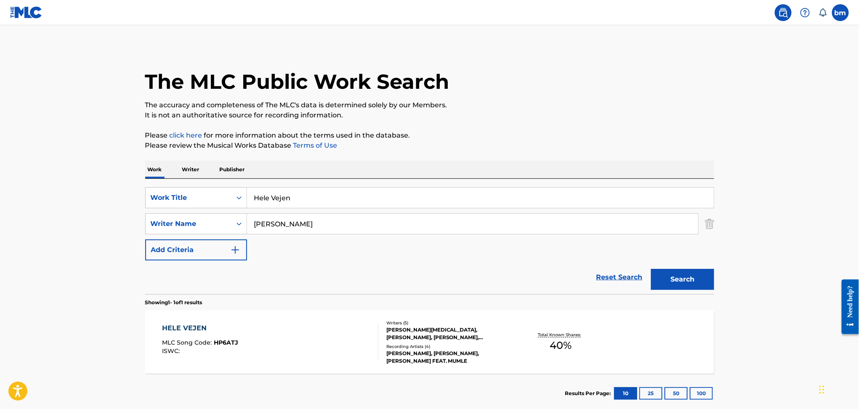
click at [337, 349] on div "HELE VEJEN MLC Song Code : HP6ATJ ISWC :" at bounding box center [270, 342] width 216 height 38
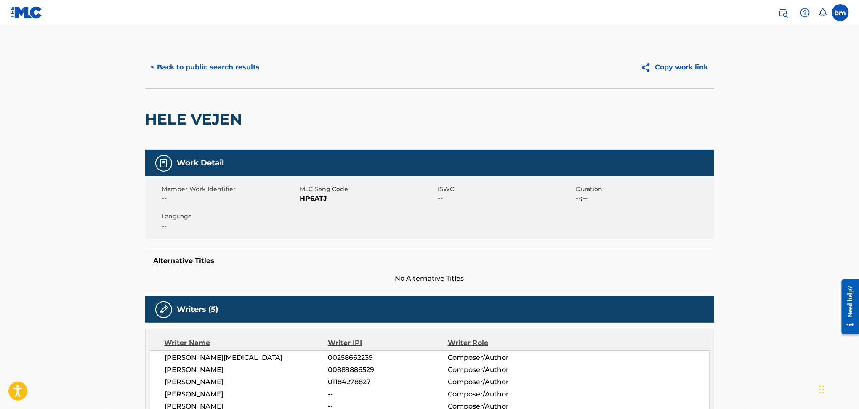
click at [310, 202] on span "HP6ATJ" at bounding box center [368, 199] width 136 height 10
copy span "HP6ATJ"
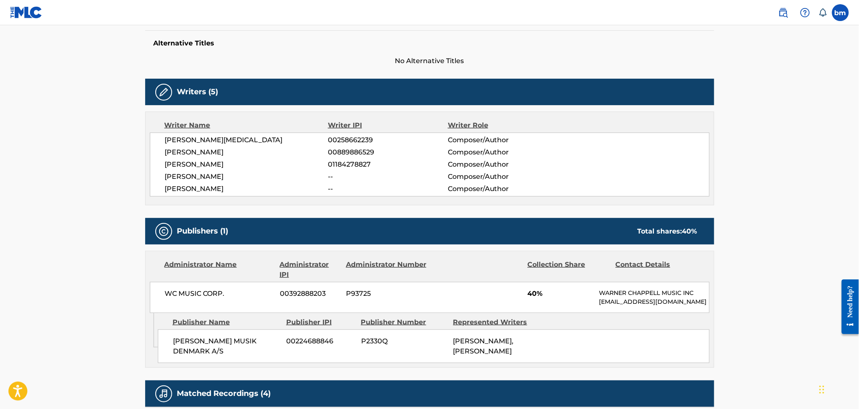
scroll to position [280, 0]
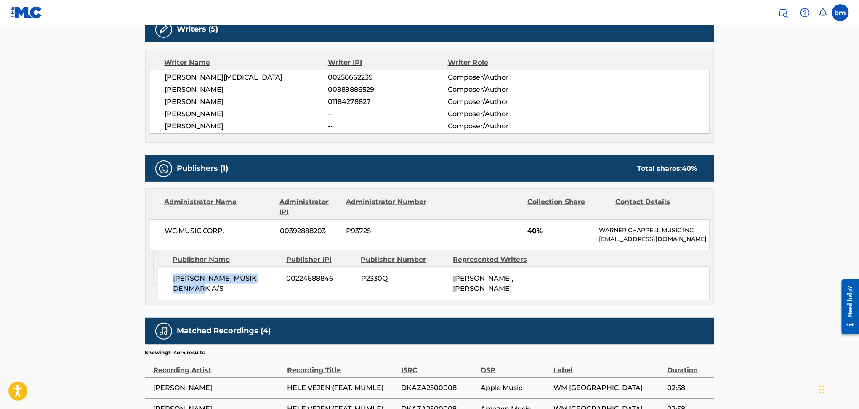
drag, startPoint x: 170, startPoint y: 283, endPoint x: 205, endPoint y: 304, distance: 40.0
click at [200, 301] on div "[PERSON_NAME] MUSIK DENMARK A/S 00224688846 P2330Q [PERSON_NAME], [PERSON_NAME]" at bounding box center [434, 284] width 552 height 34
copy span "[PERSON_NAME] MUSIK DENMARK A/S"
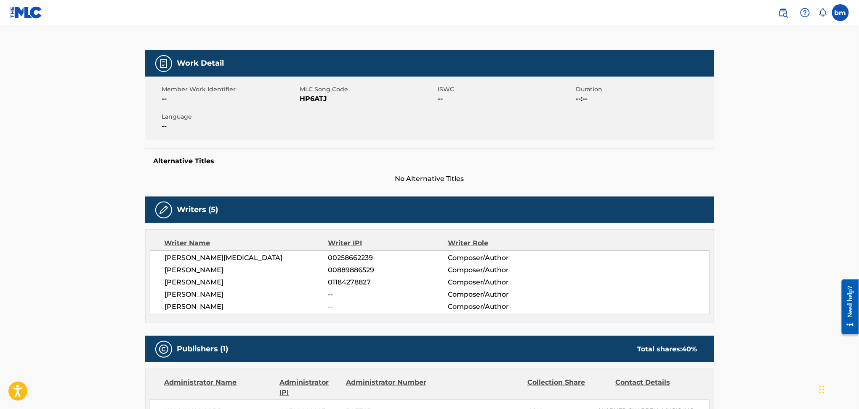
scroll to position [0, 0]
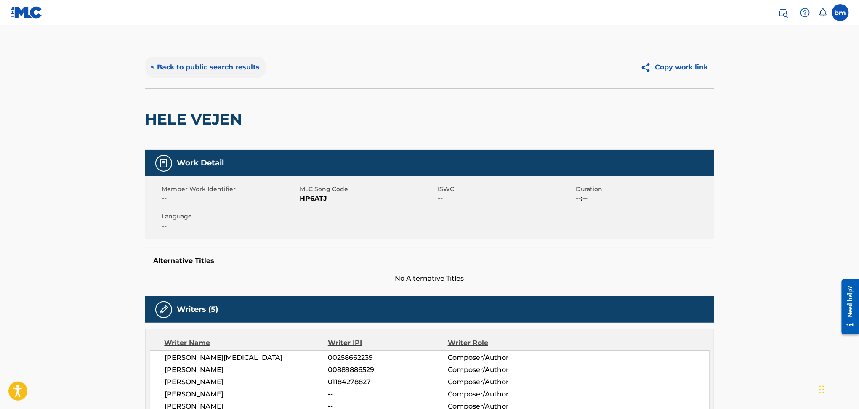
click at [214, 58] on button "< Back to public search results" at bounding box center [205, 67] width 121 height 21
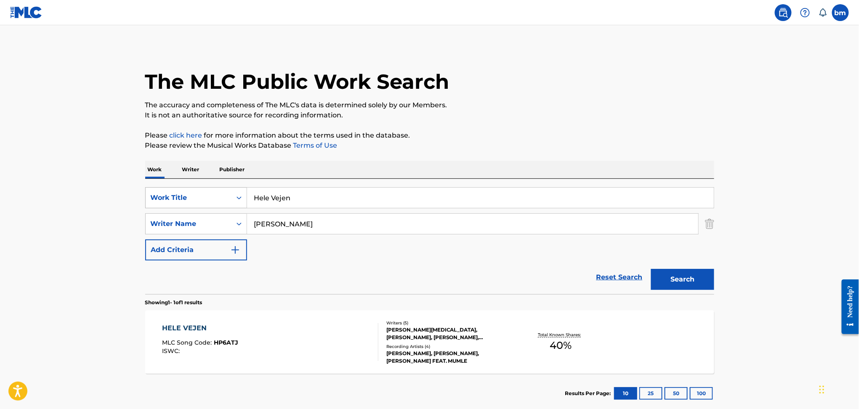
drag, startPoint x: 314, startPoint y: 197, endPoint x: 156, endPoint y: 197, distance: 157.5
click at [156, 197] on div "SearchWithCriteria456ec300-e2cc-4e6e-8597-1a18b6399bb6 Work Title Hele Vejen" at bounding box center [429, 197] width 569 height 21
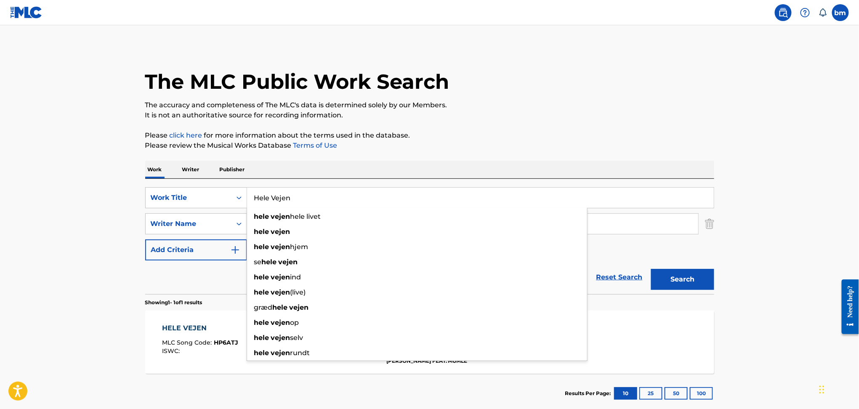
paste input "[PERSON_NAME] i världen Peg Parnevik"
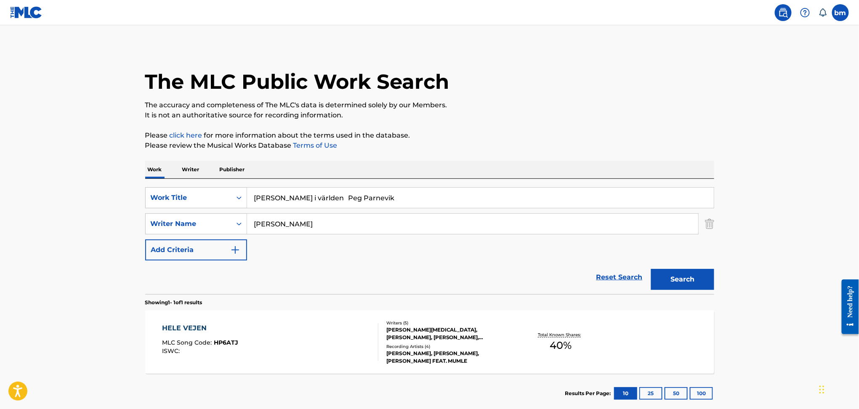
click at [284, 201] on input "[PERSON_NAME] i världen Peg Parnevik" at bounding box center [480, 198] width 467 height 20
drag, startPoint x: 306, startPoint y: 200, endPoint x: 551, endPoint y: 203, distance: 244.7
click at [551, 203] on input "[PERSON_NAME] i varlden Peg Parnevik" at bounding box center [480, 198] width 467 height 20
type input "[PERSON_NAME] i varlden"
drag, startPoint x: 211, startPoint y: 221, endPoint x: 197, endPoint y: 221, distance: 13.9
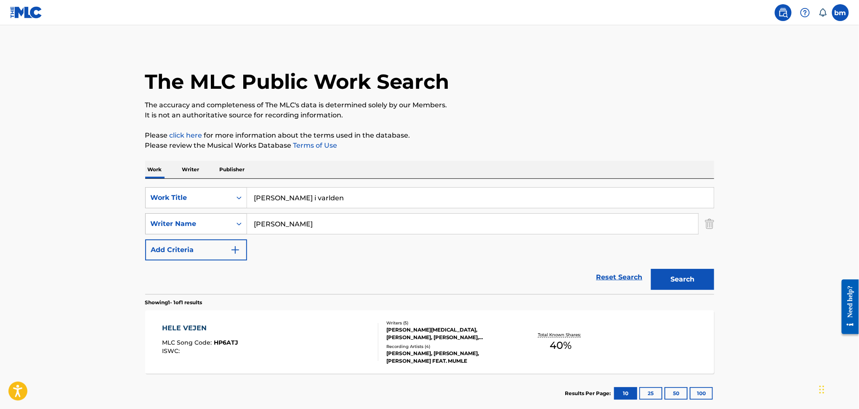
click at [198, 221] on div "SearchWithCriteriad6e444ed-65fc-4fe2-aa18-c4c8b2367377 Writer Name [PERSON_NAME]" at bounding box center [429, 223] width 569 height 21
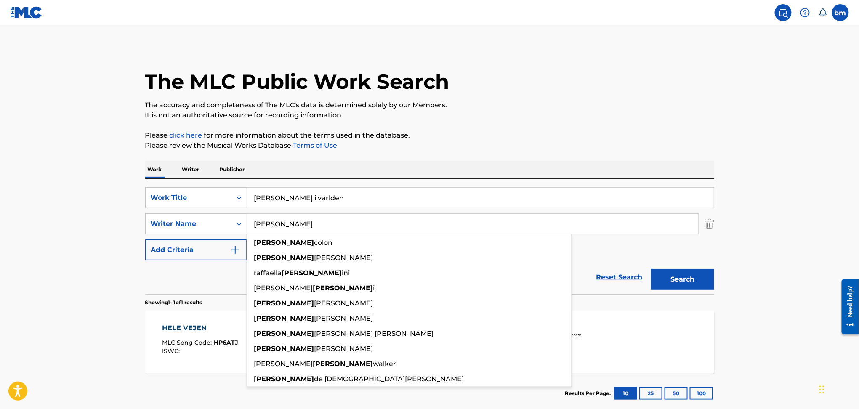
paste input "Peg Parnevik"
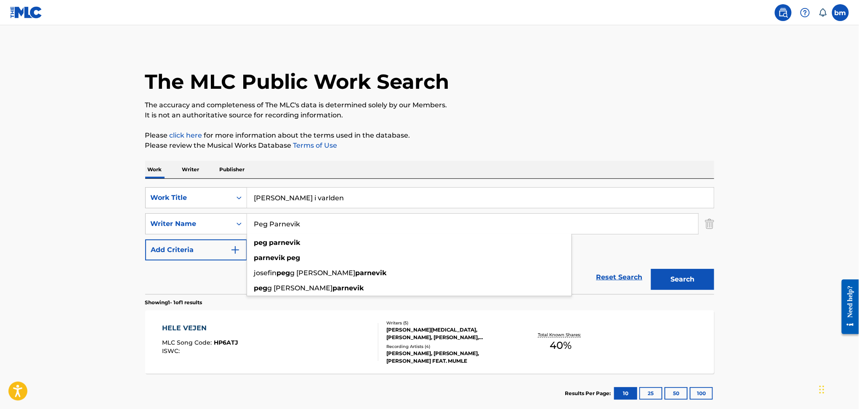
type input "Peg Parnevik"
click at [272, 199] on input "[PERSON_NAME] i varlden" at bounding box center [480, 198] width 467 height 20
click at [263, 198] on input "[PERSON_NAME] i varlden" at bounding box center [480, 198] width 467 height 20
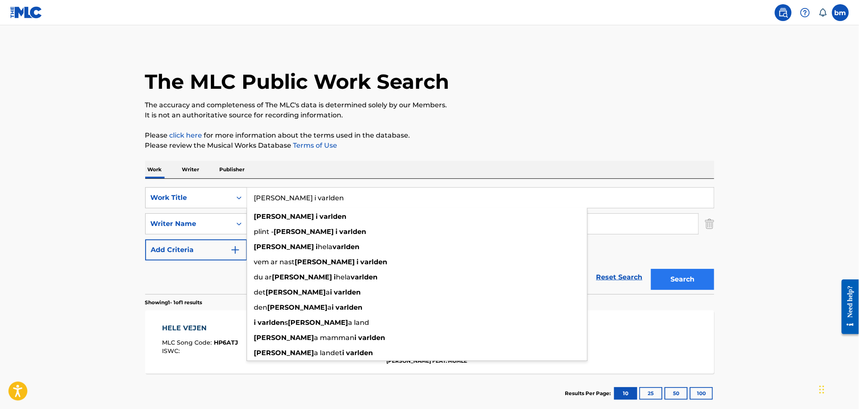
type input "[PERSON_NAME] i varlden"
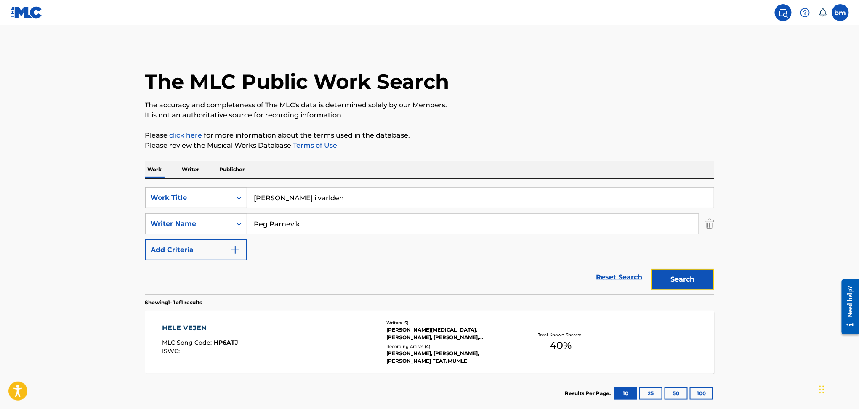
click at [670, 279] on button "Search" at bounding box center [682, 279] width 63 height 21
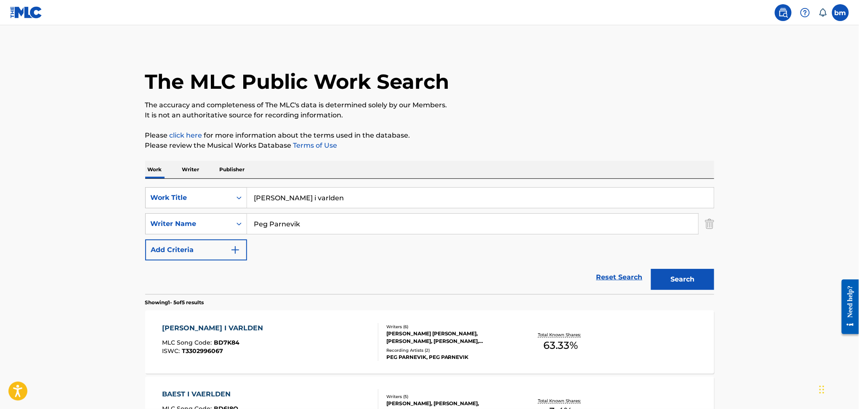
click at [300, 355] on div "[PERSON_NAME] I VARLDEN MLC Song Code : BD7K84 ISWC : T3302996067" at bounding box center [270, 342] width 216 height 38
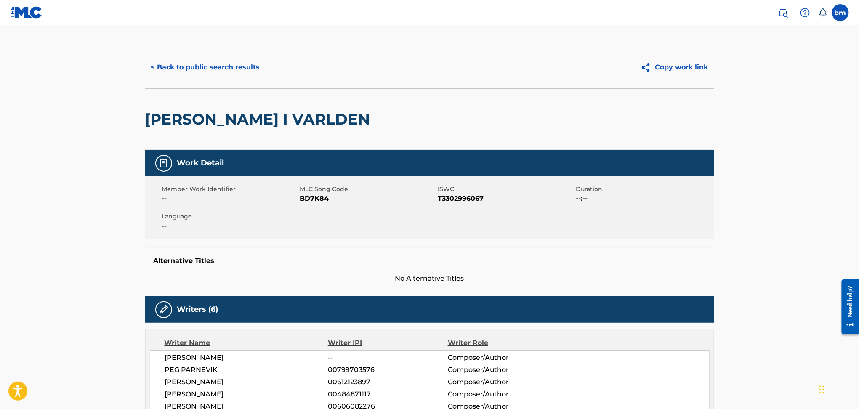
click at [306, 194] on span "BD7K84" at bounding box center [368, 199] width 136 height 10
copy span "BD7K84"
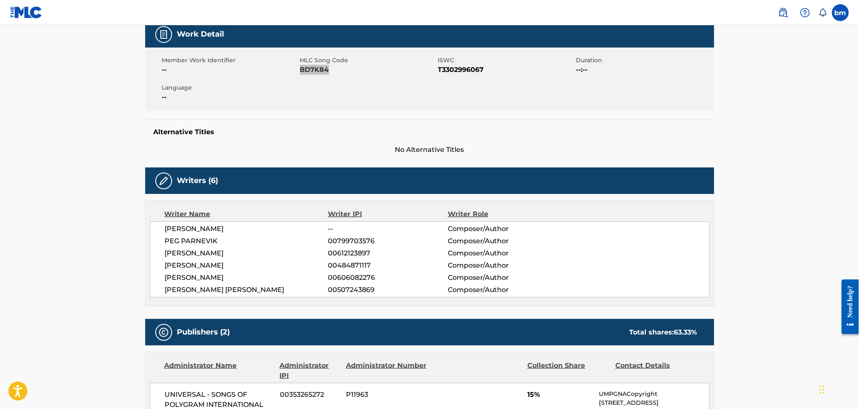
scroll to position [280, 0]
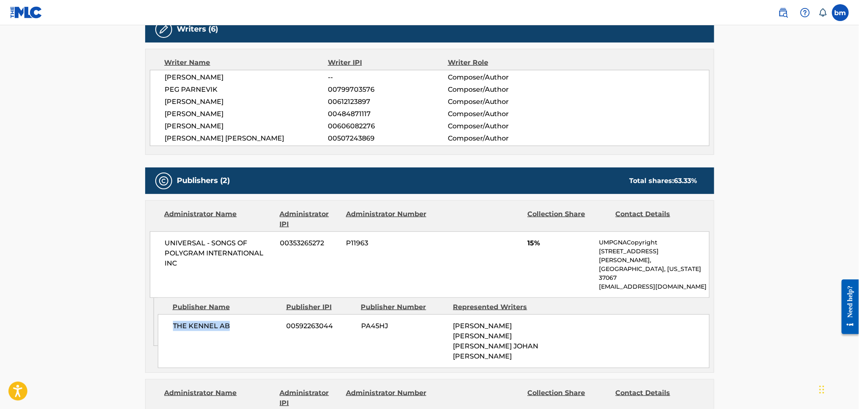
drag, startPoint x: 166, startPoint y: 309, endPoint x: 240, endPoint y: 309, distance: 73.3
click at [240, 315] on div "THE KENNEL AB 00592263044 PA45HJ [PERSON_NAME] [PERSON_NAME] [PERSON_NAME] JOHA…" at bounding box center [434, 342] width 552 height 54
copy span "THE KENNEL AB"
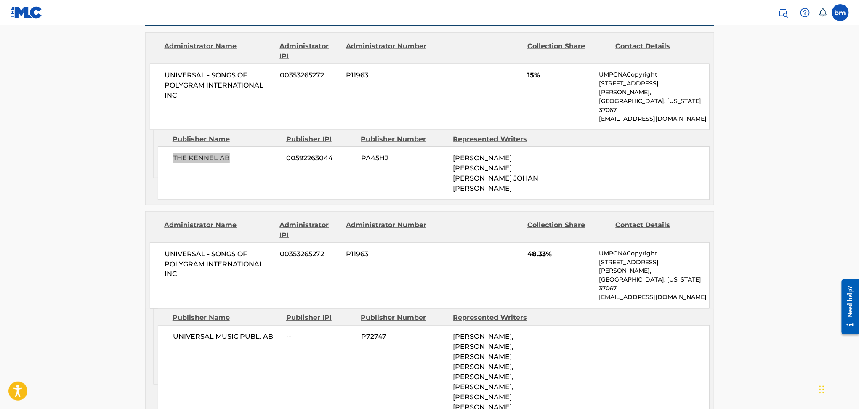
scroll to position [449, 0]
drag, startPoint x: 173, startPoint y: 302, endPoint x: 278, endPoint y: 304, distance: 105.3
click at [278, 332] on span "UNIVERSAL MUSIC PUBL. AB" at bounding box center [226, 337] width 107 height 10
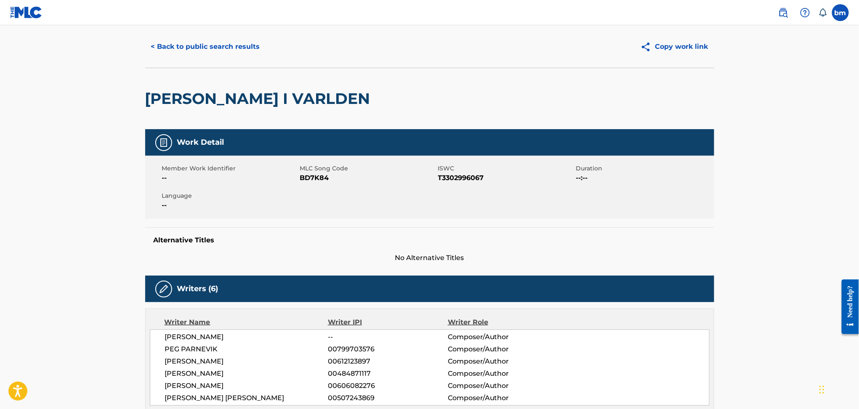
scroll to position [0, 0]
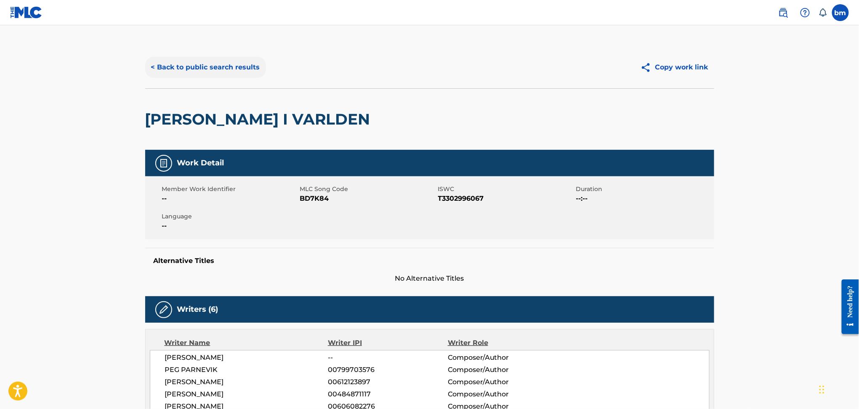
click at [189, 62] on button "< Back to public search results" at bounding box center [205, 67] width 121 height 21
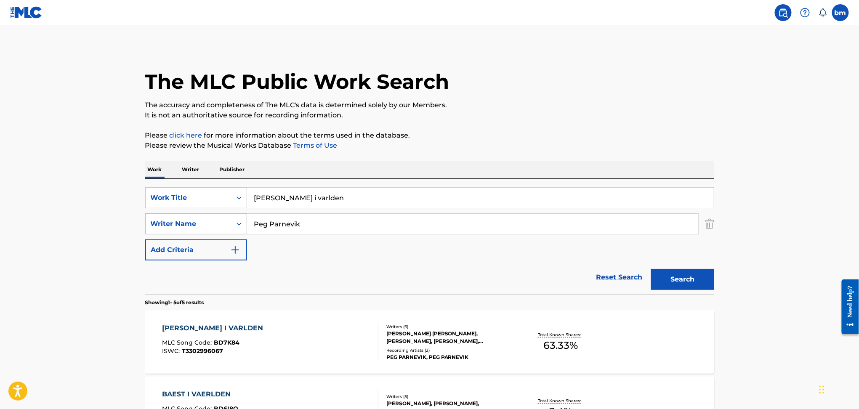
drag, startPoint x: 354, startPoint y: 229, endPoint x: 191, endPoint y: 228, distance: 162.5
click at [192, 228] on div "SearchWithCriteriad6e444ed-65fc-4fe2-aa18-c4c8b2367377 Writer Name [PERSON_NAME]" at bounding box center [429, 223] width 569 height 21
paste input "Comanche [PERSON_NAME]"
type input "Comanche [PERSON_NAME]"
drag, startPoint x: 274, startPoint y: 202, endPoint x: 202, endPoint y: 202, distance: 71.6
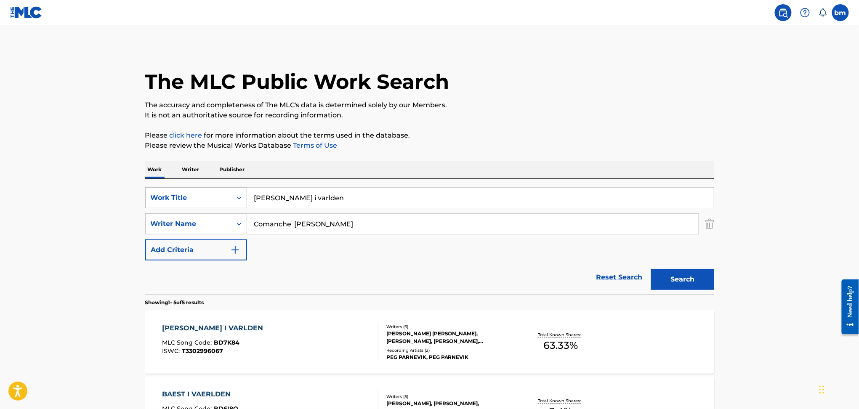
click at [202, 202] on div "SearchWithCriteria456ec300-e2cc-4e6e-8597-1a18b6399bb6 Work Title [PERSON_NAME]…" at bounding box center [429, 197] width 569 height 21
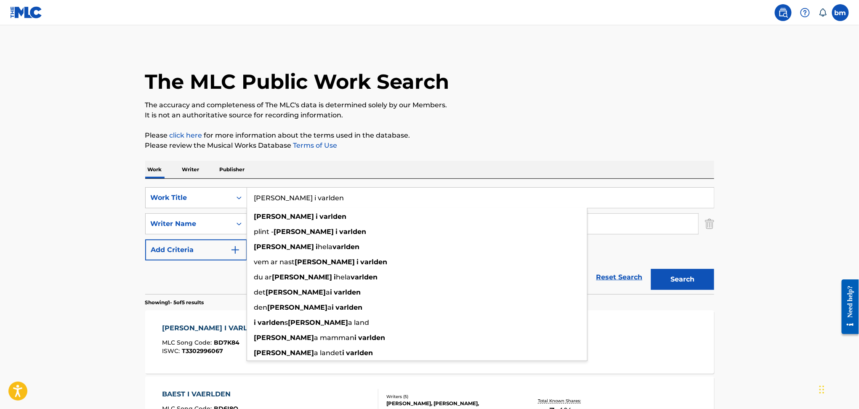
paste input "Comanche [PERSON_NAME]"
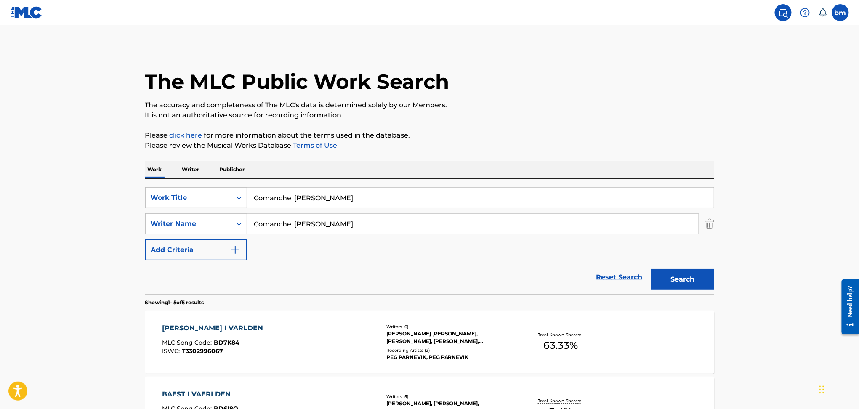
click at [295, 200] on input "Comanche [PERSON_NAME]" at bounding box center [480, 198] width 467 height 20
drag, startPoint x: 296, startPoint y: 199, endPoint x: 597, endPoint y: 141, distance: 306.6
click at [637, 200] on input "Comanche [PERSON_NAME]" at bounding box center [480, 198] width 467 height 20
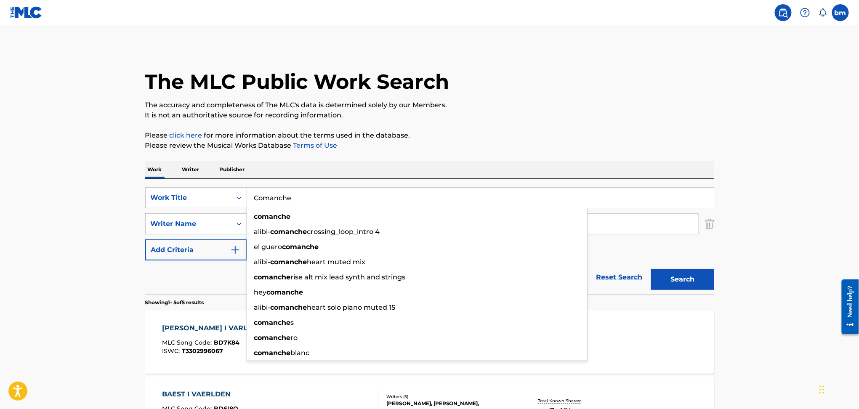
type input "Comanche"
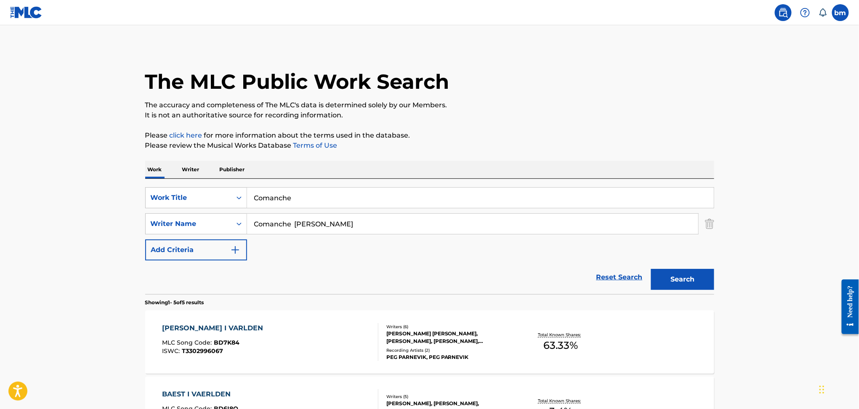
click at [436, 129] on div "The MLC Public Work Search The accuracy and completeness of The MLC's data is d…" at bounding box center [430, 362] width 590 height 632
drag, startPoint x: 371, startPoint y: 225, endPoint x: 240, endPoint y: 261, distance: 135.4
click at [152, 221] on div "SearchWithCriteriad6e444ed-65fc-4fe2-aa18-c4c8b2367377 Writer Name [PERSON_NAME]" at bounding box center [429, 223] width 569 height 21
paste input "Search Form"
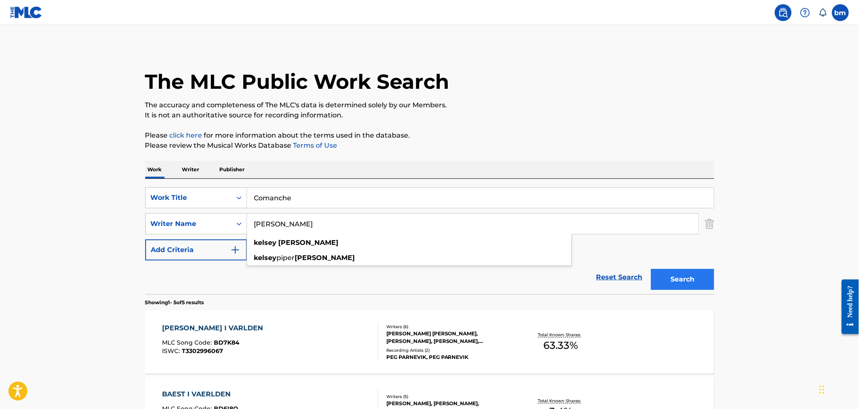
type input "[PERSON_NAME]"
click at [678, 286] on button "Search" at bounding box center [682, 279] width 63 height 21
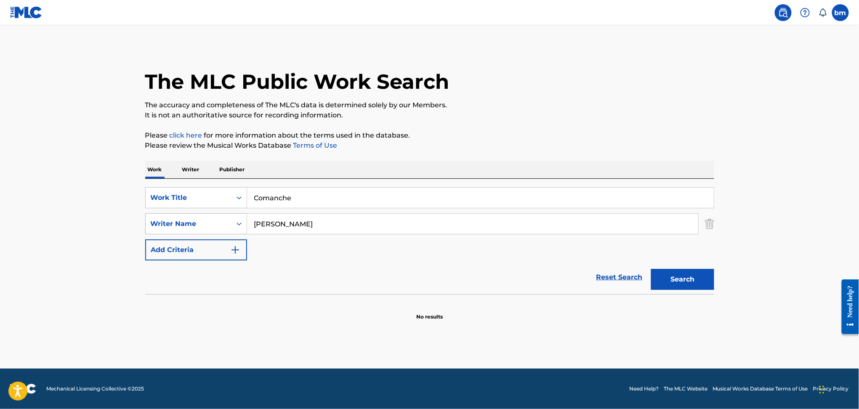
drag, startPoint x: 341, startPoint y: 227, endPoint x: 230, endPoint y: 226, distance: 110.8
click at [230, 226] on div "SearchWithCriteriad6e444ed-65fc-4fe2-aa18-c4c8b2367377 Writer Name [PERSON_NAME]" at bounding box center [429, 223] width 569 height 21
drag, startPoint x: 329, startPoint y: 200, endPoint x: 196, endPoint y: 196, distance: 133.1
click at [196, 196] on div "SearchWithCriteria456ec300-e2cc-4e6e-8597-1a18b6399bb6 Work Title Comanche" at bounding box center [429, 197] width 569 height 21
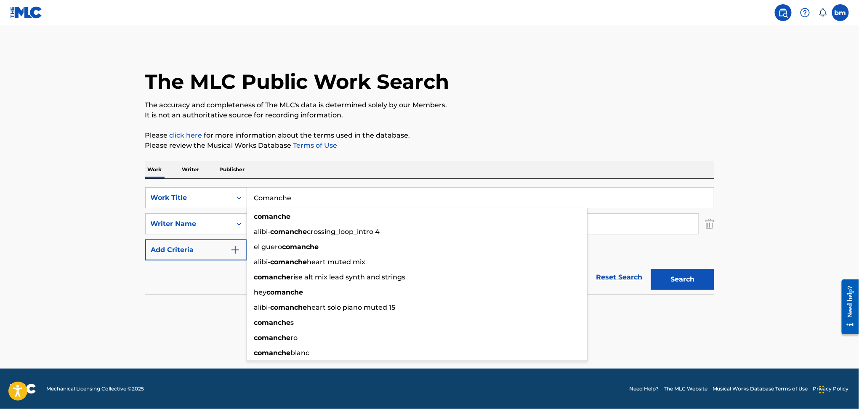
paste input "Bang Dat Ik Je Stem Vergeet [PERSON_NAME]"
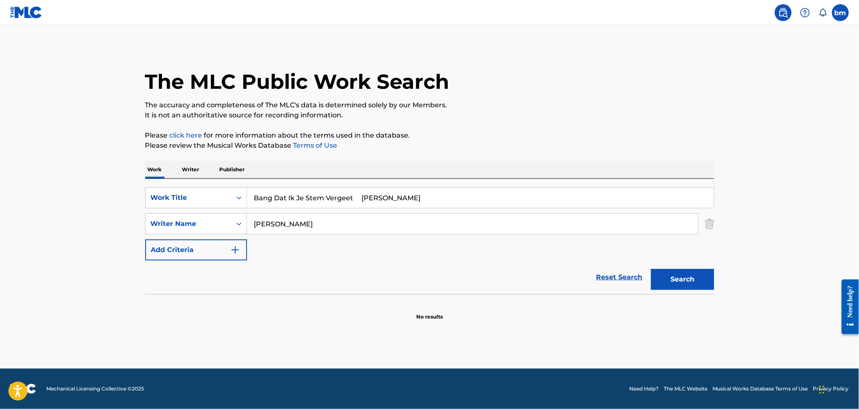
drag, startPoint x: 342, startPoint y: 197, endPoint x: 354, endPoint y: 197, distance: 12.2
click at [354, 197] on input "Bang Dat Ik Je Stem Vergeet [PERSON_NAME]" at bounding box center [480, 198] width 467 height 20
type input "Bang Dat Ik Je Stem Vergeet"
click at [493, 145] on p "Please review the Musical Works Database Terms of Use" at bounding box center [429, 146] width 569 height 10
drag, startPoint x: 255, startPoint y: 226, endPoint x: 225, endPoint y: 229, distance: 30.1
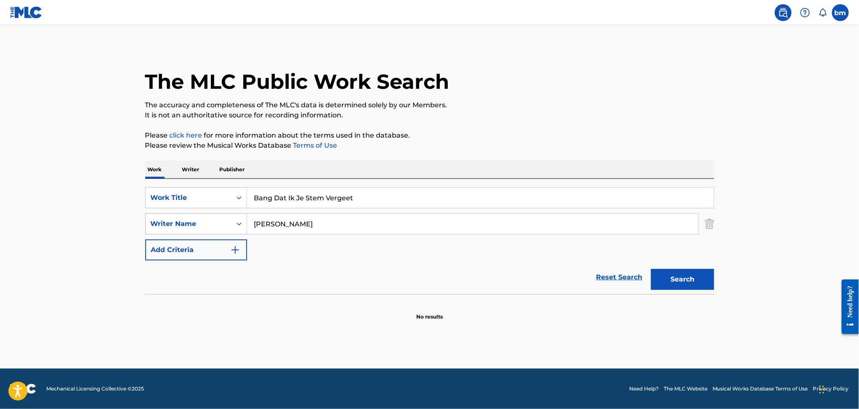
click at [216, 226] on div "SearchWithCriteriad6e444ed-65fc-4fe2-aa18-c4c8b2367377 Writer Name [PERSON_NAME]" at bounding box center [429, 223] width 569 height 21
paste input "[PERSON_NAME]"
type input "[PERSON_NAME]"
click at [683, 276] on button "Search" at bounding box center [682, 279] width 63 height 21
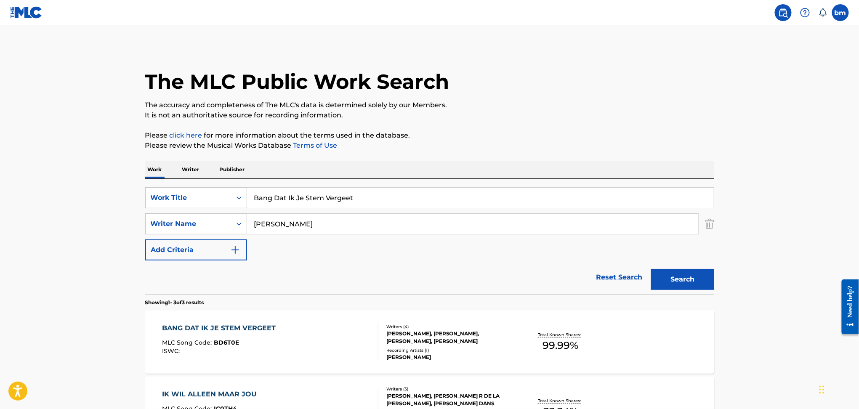
click at [279, 349] on div "BANG DAT IK JE STEM VERGEET MLC Song Code : BD6T0E ISWC :" at bounding box center [270, 342] width 216 height 38
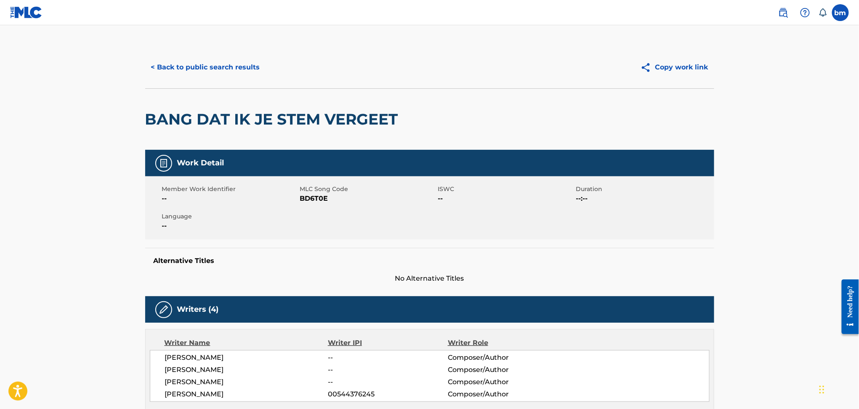
click at [307, 202] on span "BD6T0E" at bounding box center [368, 199] width 136 height 10
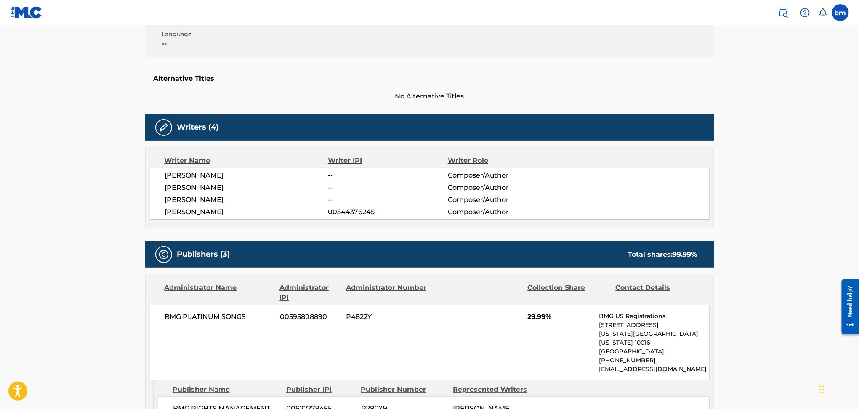
scroll to position [280, 0]
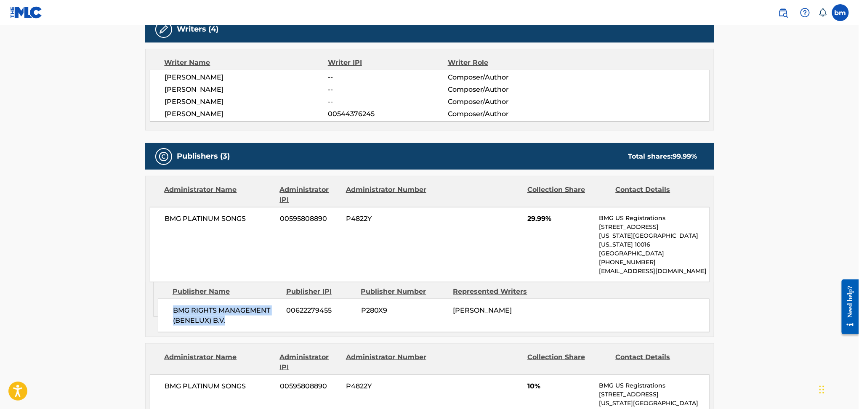
drag, startPoint x: 158, startPoint y: 301, endPoint x: 239, endPoint y: 312, distance: 81.6
click at [239, 312] on div "BMG RIGHTS MANAGEMENT (BENELUX) B.V. 00622279455 P280X9 [PERSON_NAME]" at bounding box center [434, 316] width 552 height 34
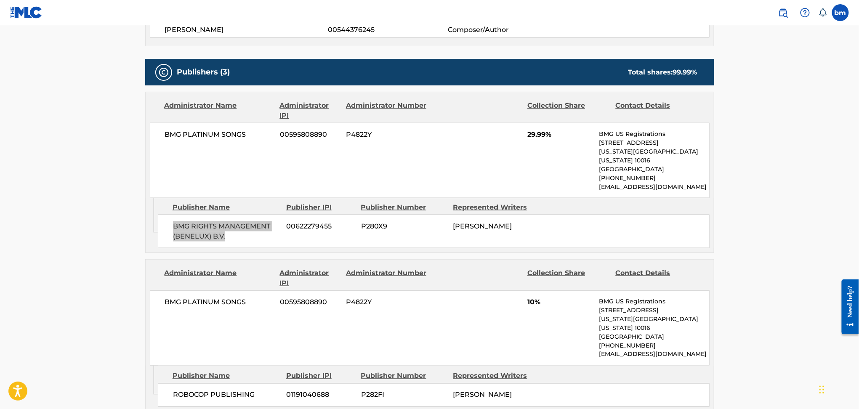
scroll to position [449, 0]
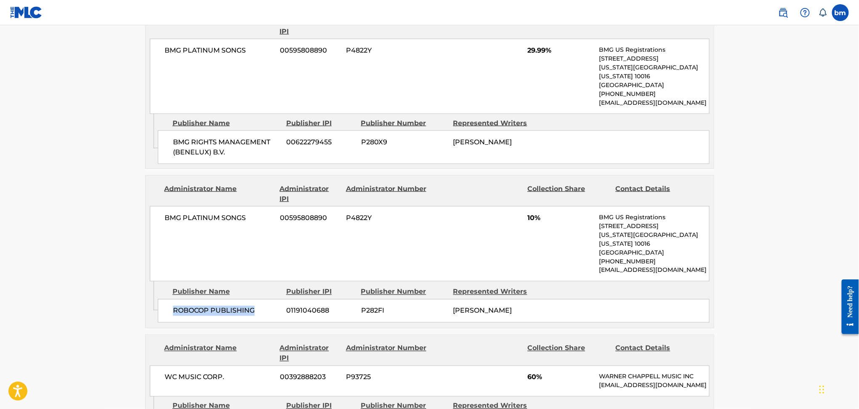
drag, startPoint x: 171, startPoint y: 290, endPoint x: 557, endPoint y: 316, distance: 387.0
click at [275, 299] on div "ROBOCOP PUBLISHING 01191040688 P282FI [PERSON_NAME]" at bounding box center [434, 311] width 552 height 24
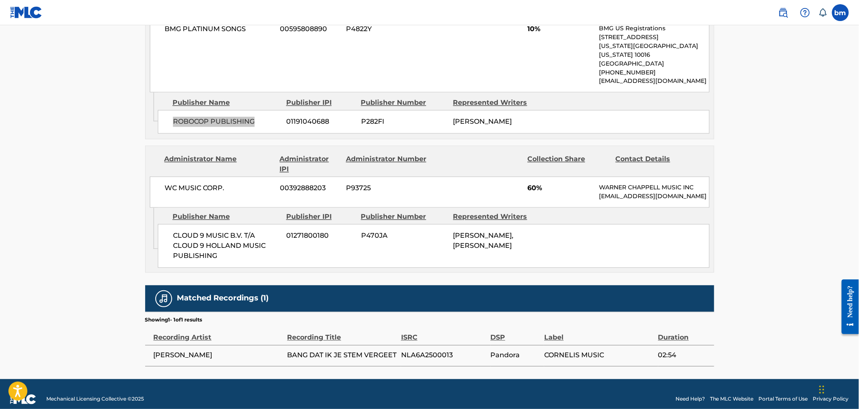
scroll to position [639, 0]
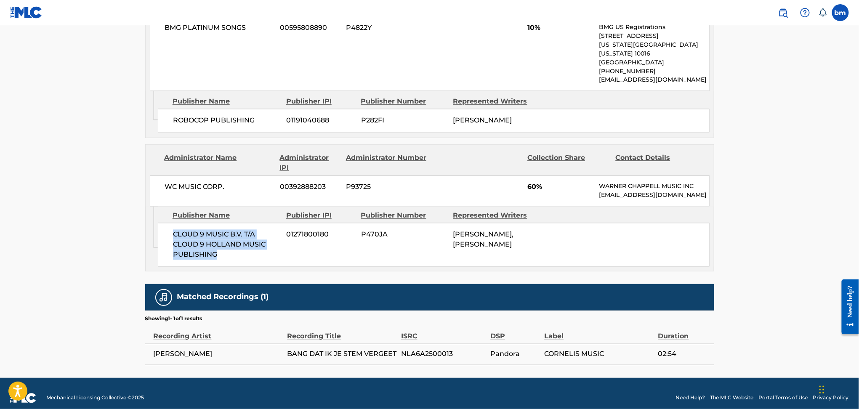
drag, startPoint x: 168, startPoint y: 226, endPoint x: 234, endPoint y: 259, distance: 73.4
click at [234, 259] on div "Admin Original Publisher Connecting Line Publisher Name Publisher IPI Publisher…" at bounding box center [430, 239] width 568 height 64
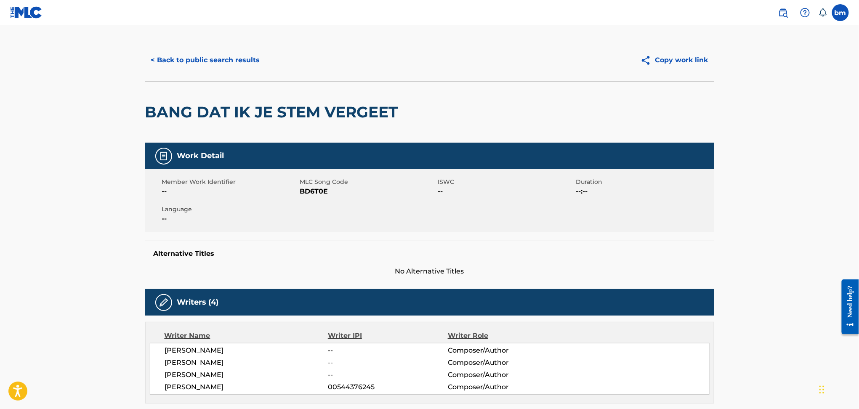
scroll to position [0, 0]
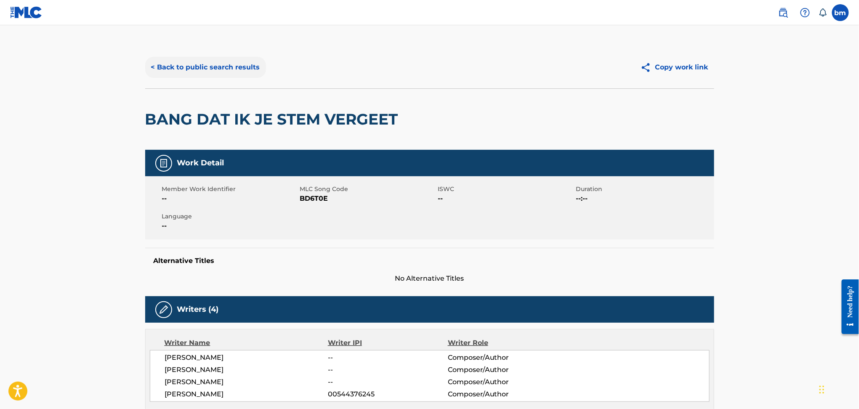
click at [223, 61] on button "< Back to public search results" at bounding box center [205, 67] width 121 height 21
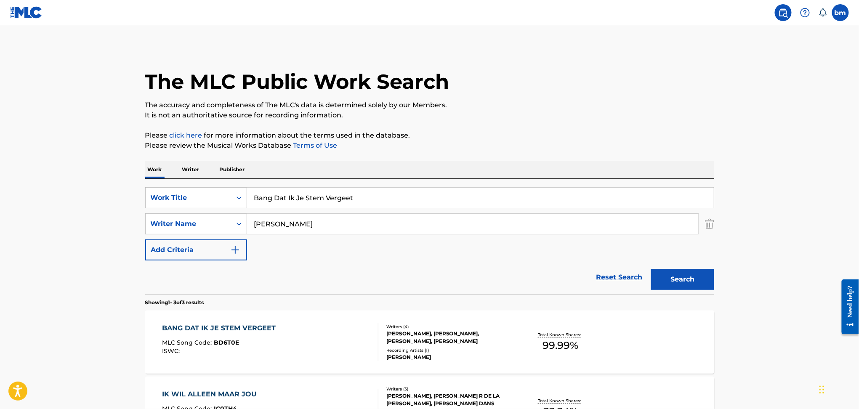
click at [302, 246] on div "SearchWithCriteria456ec300-e2cc-4e6e-8597-1a18b6399bb6 Work Title Bang Dat Ik J…" at bounding box center [429, 223] width 569 height 73
drag, startPoint x: 336, startPoint y: 231, endPoint x: 269, endPoint y: 219, distance: 68.5
click at [237, 227] on div "SearchWithCriteriad6e444ed-65fc-4fe2-aa18-c4c8b2367377 Writer Name [PERSON_NAME]" at bounding box center [429, 223] width 569 height 21
paste input "[PERSON_NAME]"
type input "[PERSON_NAME]"
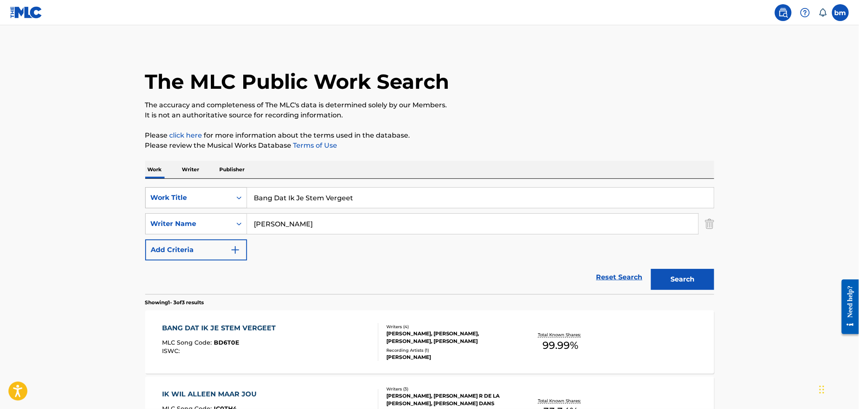
drag, startPoint x: 371, startPoint y: 203, endPoint x: 157, endPoint y: 203, distance: 213.9
click at [157, 203] on div "SearchWithCriteria456ec300-e2cc-4e6e-8597-1a18b6399bb6 Work Title Bang Dat Ik J…" at bounding box center [429, 197] width 569 height 21
paste input "Ett sekund [PERSON_NAME]"
drag, startPoint x: 298, startPoint y: 199, endPoint x: 707, endPoint y: 118, distance: 416.3
click at [724, 165] on div "The MLC Public Work Search The accuracy and completeness of The MLC's data is d…" at bounding box center [430, 295] width 590 height 499
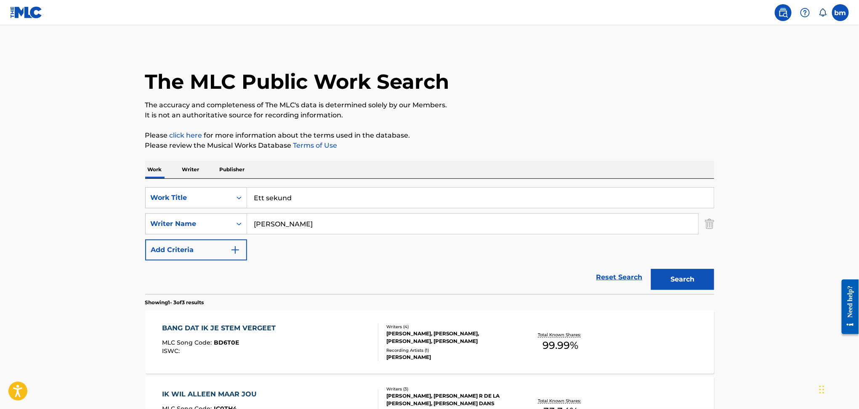
type input "Ett sekund"
click at [707, 118] on p "It is not an authoritative source for recording information." at bounding box center [429, 115] width 569 height 10
click at [681, 284] on button "Search" at bounding box center [682, 279] width 63 height 21
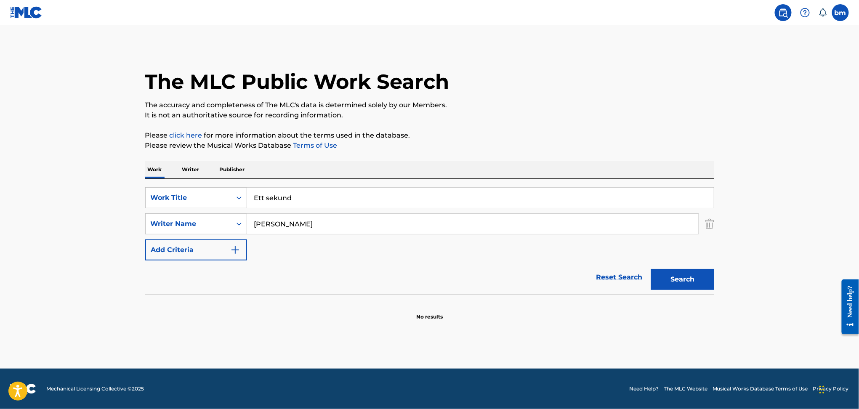
drag, startPoint x: 223, startPoint y: 212, endPoint x: 205, endPoint y: 211, distance: 17.7
click at [206, 211] on div "SearchWithCriteria456ec300-e2cc-4e6e-8597-1a18b6399bb6 Work Title Ett sekund Se…" at bounding box center [429, 223] width 569 height 73
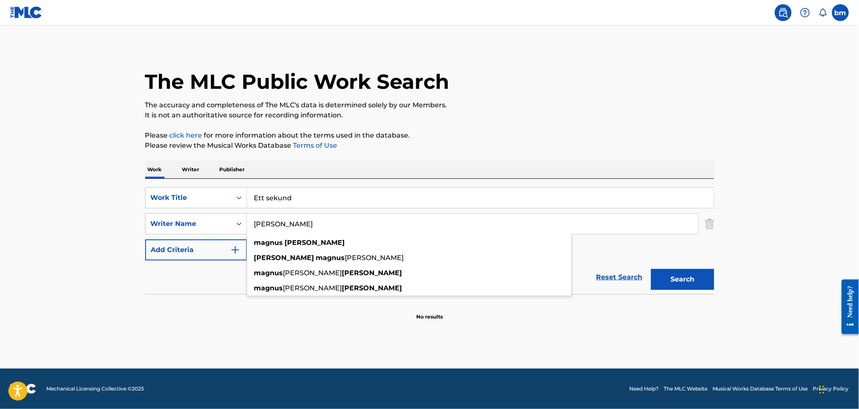
paste input "[PERSON_NAME]"
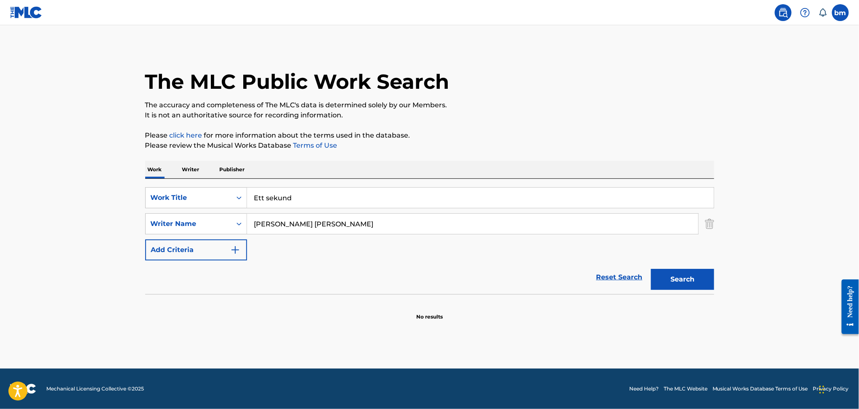
drag, startPoint x: 391, startPoint y: 246, endPoint x: 394, endPoint y: 225, distance: 21.7
click at [391, 246] on div "SearchWithCriteria456ec300-e2cc-4e6e-8597-1a18b6399bb6 Work Title Ett sekund Se…" at bounding box center [429, 223] width 569 height 73
drag, startPoint x: 389, startPoint y: 221, endPoint x: 207, endPoint y: 224, distance: 182.3
click at [214, 223] on div "SearchWithCriteriad6e444ed-65fc-4fe2-aa18-c4c8b2367377 Writer Name [PERSON_NAME…" at bounding box center [429, 223] width 569 height 21
paste input "[PERSON_NAME]"
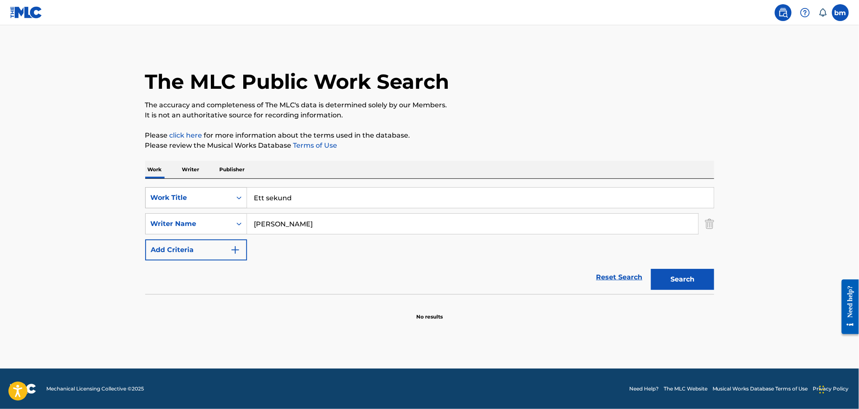
type input "[PERSON_NAME]"
click at [165, 201] on div "SearchWithCriteria456ec300-e2cc-4e6e-8597-1a18b6399bb6 Work Title Ett sekund" at bounding box center [429, 197] width 569 height 21
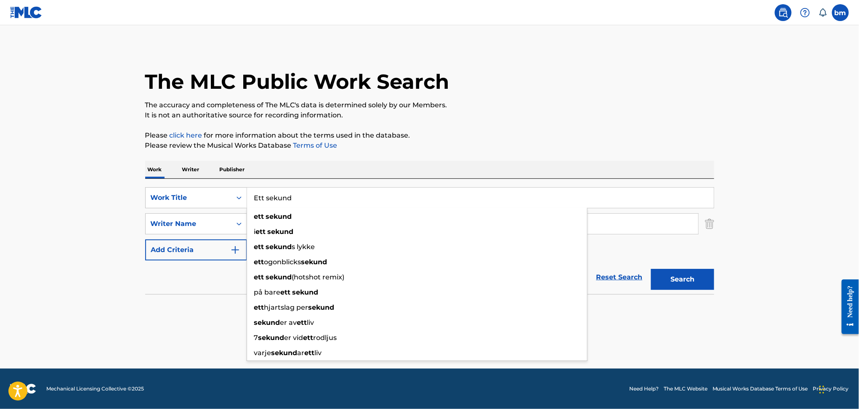
paste input "March Skullcrusher"
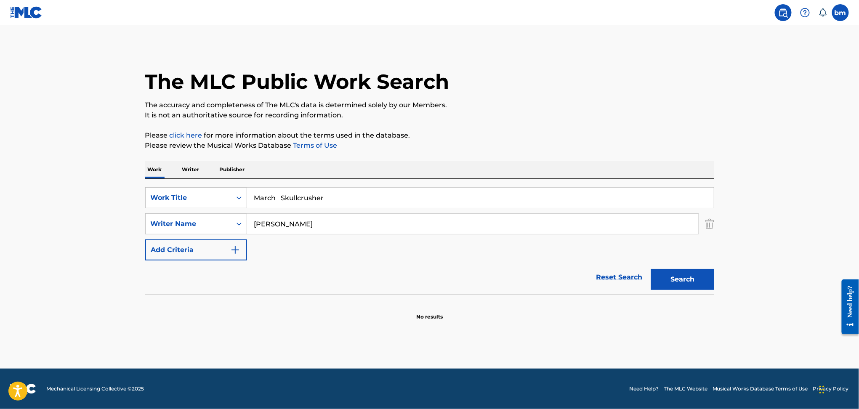
drag, startPoint x: 296, startPoint y: 198, endPoint x: 565, endPoint y: 196, distance: 269.1
click at [523, 201] on input "March Skullcrusher" at bounding box center [480, 198] width 467 height 20
type input "March"
drag, startPoint x: 560, startPoint y: 159, endPoint x: 568, endPoint y: 149, distance: 13.2
click at [568, 149] on div "The MLC Public Work Search The accuracy and completeness of The MLC's data is d…" at bounding box center [430, 183] width 590 height 275
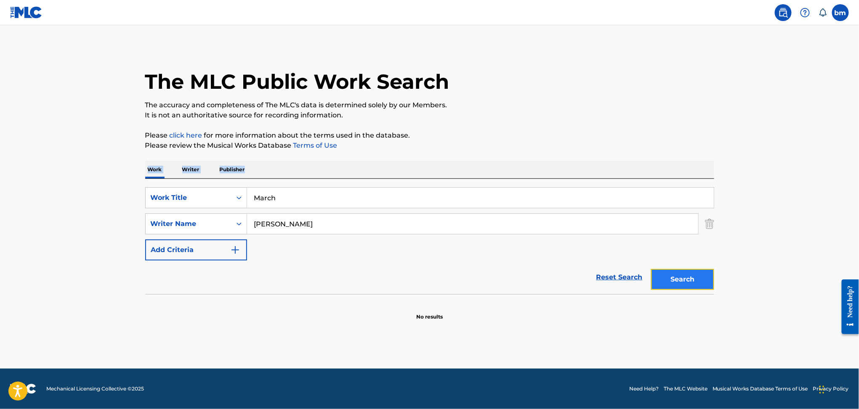
click at [675, 289] on button "Search" at bounding box center [682, 279] width 63 height 21
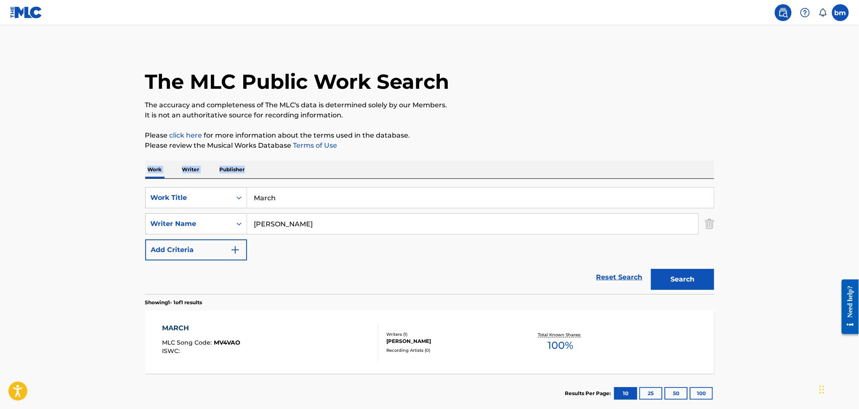
click at [240, 345] on div "MARCH MLC Song Code : MV4VAO ISWC :" at bounding box center [270, 342] width 216 height 38
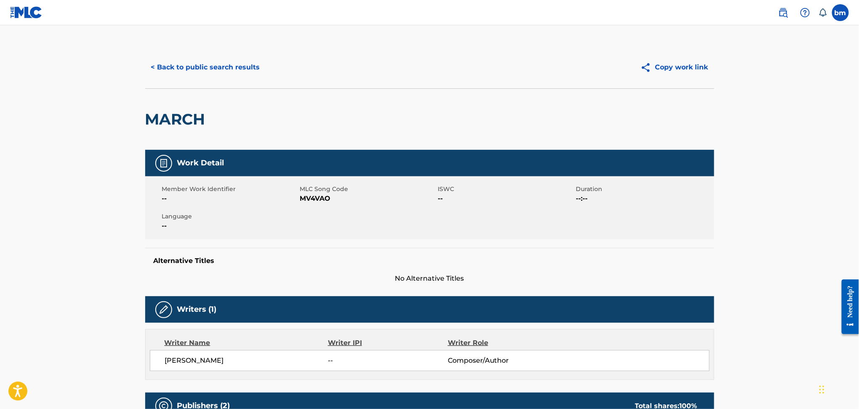
click at [327, 191] on span "MLC Song Code" at bounding box center [368, 189] width 136 height 9
click at [327, 200] on span "MV4VAO" at bounding box center [368, 199] width 136 height 10
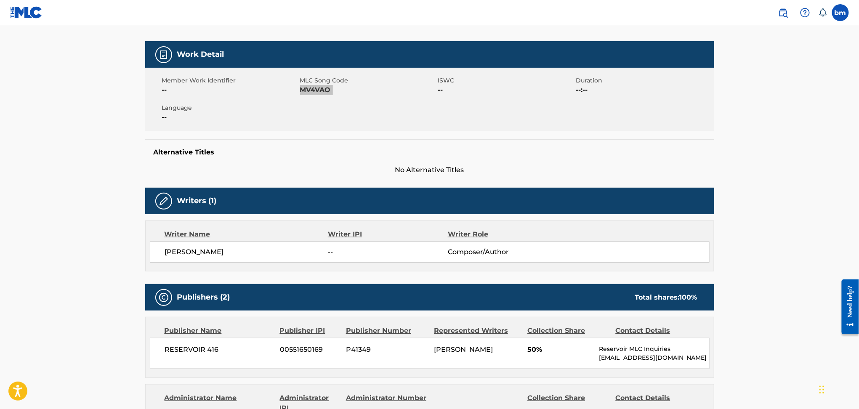
scroll to position [280, 0]
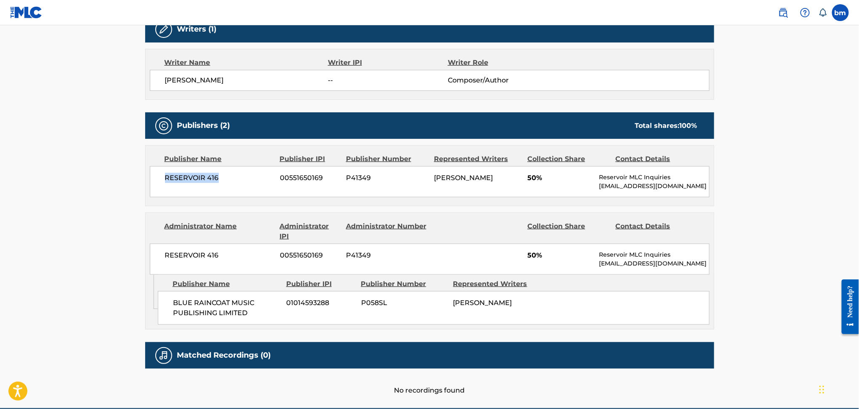
drag, startPoint x: 191, startPoint y: 180, endPoint x: 246, endPoint y: 181, distance: 54.8
click at [246, 181] on div "RESERVOIR 416 00551650169 P41349 [PERSON_NAME] 50% Reservoir MLC Inquiries [EMA…" at bounding box center [430, 181] width 560 height 31
click at [196, 304] on span "BLUE RAINCOAT MUSIC PUBLISHING LIMITED" at bounding box center [226, 308] width 107 height 20
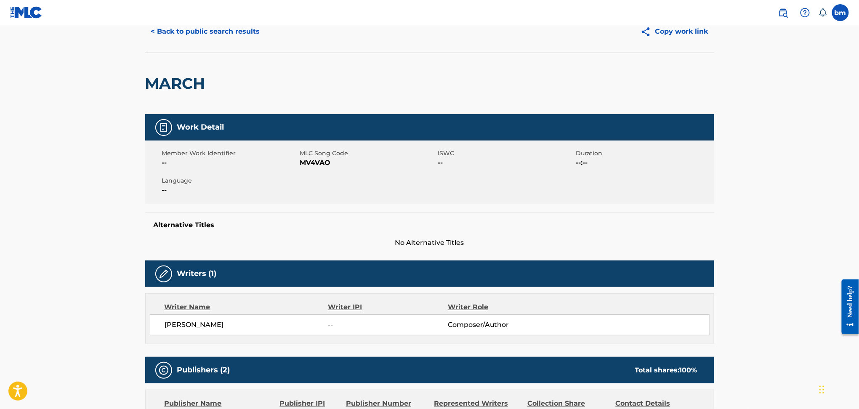
scroll to position [0, 0]
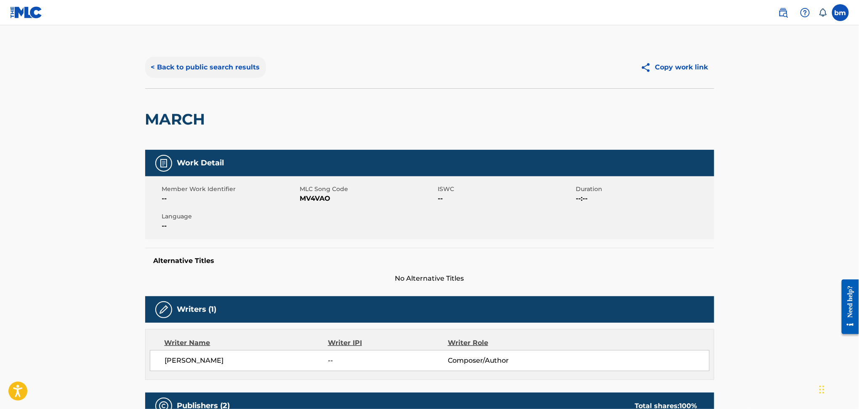
click at [190, 74] on button "< Back to public search results" at bounding box center [205, 67] width 121 height 21
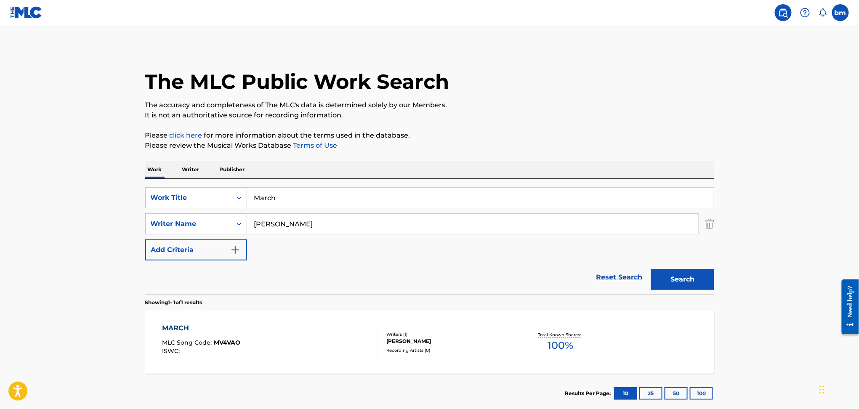
drag, startPoint x: 261, startPoint y: 220, endPoint x: 256, endPoint y: 221, distance: 4.5
click at [232, 221] on div "SearchWithCriteriad6e444ed-65fc-4fe2-aa18-c4c8b2367377 Writer Name [PERSON_NAME]" at bounding box center [429, 223] width 569 height 21
paste input "[PERSON_NAME] [PERSON_NAME]"
type input "[PERSON_NAME] [PERSON_NAME]"
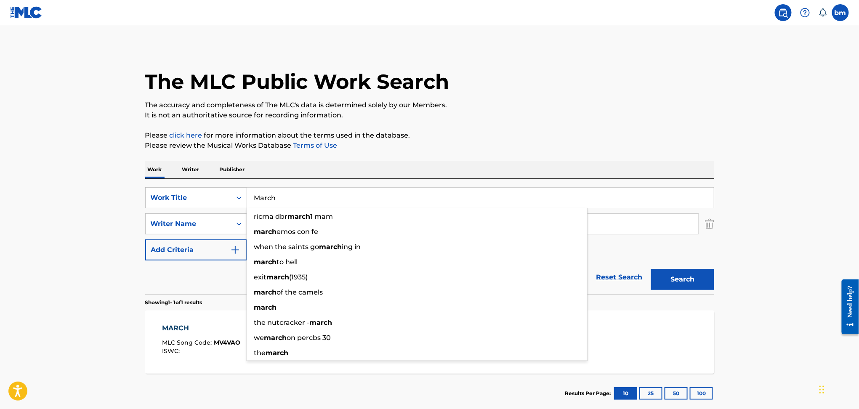
drag, startPoint x: 299, startPoint y: 202, endPoint x: 258, endPoint y: 195, distance: 41.8
click at [258, 195] on input "March" at bounding box center [480, 198] width 467 height 20
paste input "Nara NoSo"
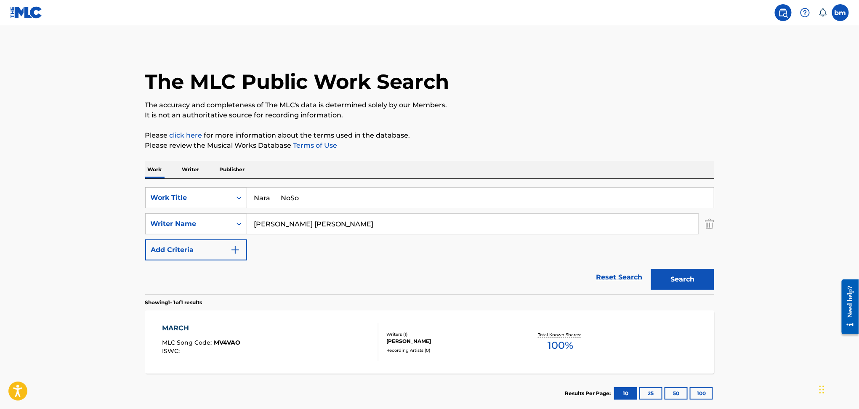
drag, startPoint x: 283, startPoint y: 192, endPoint x: 483, endPoint y: 199, distance: 200.1
click at [483, 199] on input "Nara NoSo" at bounding box center [480, 198] width 467 height 20
type input "Nara"
click at [651, 269] on button "Search" at bounding box center [682, 279] width 63 height 21
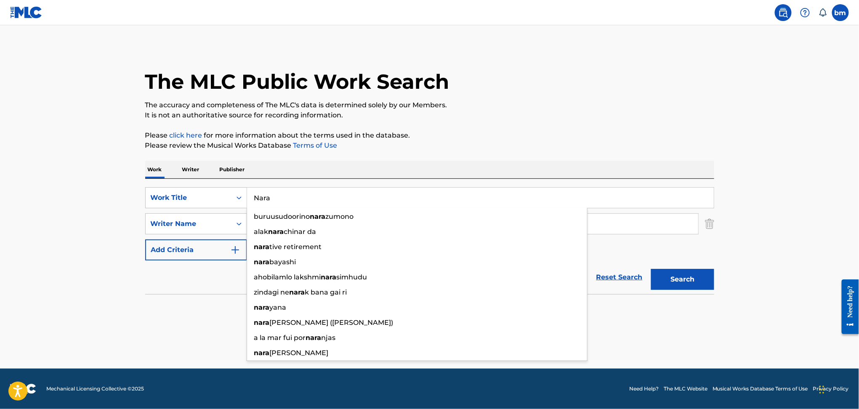
click at [637, 119] on p "It is not an authoritative source for recording information." at bounding box center [429, 115] width 569 height 10
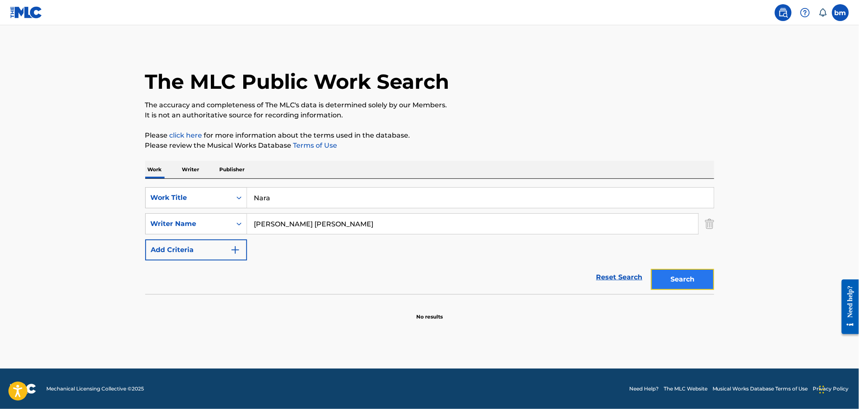
click at [695, 280] on button "Search" at bounding box center [682, 279] width 63 height 21
drag, startPoint x: 309, startPoint y: 222, endPoint x: 229, endPoint y: 222, distance: 80.0
click at [229, 222] on div "SearchWithCriteriad6e444ed-65fc-4fe2-aa18-c4c8b2367377 Writer Name [PERSON_NAME…" at bounding box center [429, 223] width 569 height 21
paste input "[PERSON_NAME]"
click at [685, 275] on button "Search" at bounding box center [682, 279] width 63 height 21
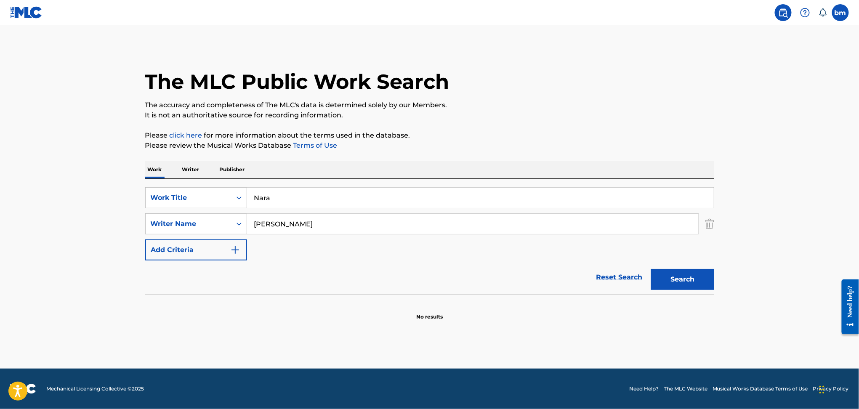
drag, startPoint x: 312, startPoint y: 230, endPoint x: 211, endPoint y: 235, distance: 101.2
click at [211, 235] on div "SearchWithCriteria456ec300-e2cc-4e6e-8597-1a18b6399bb6 Work Title Nara SearchWi…" at bounding box center [429, 223] width 569 height 73
type input "EUNSUR"
click at [651, 269] on button "Search" at bounding box center [682, 279] width 63 height 21
drag, startPoint x: 458, startPoint y: 169, endPoint x: 443, endPoint y: 162, distance: 16.8
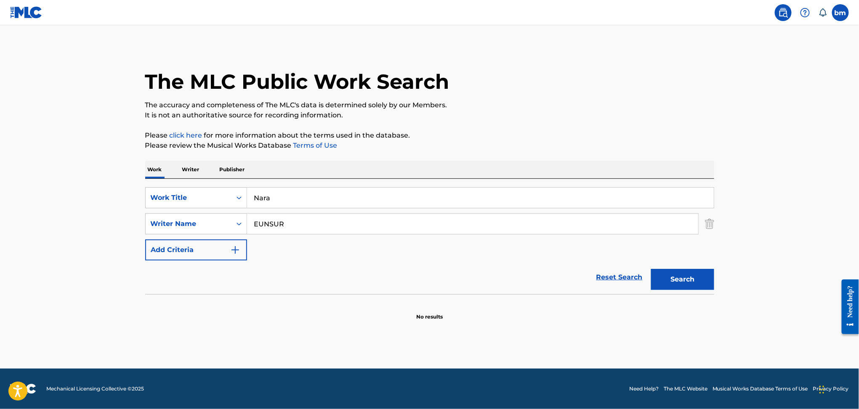
click at [446, 155] on div "The MLC Public Work Search The accuracy and completeness of The MLC's data is d…" at bounding box center [430, 183] width 590 height 275
drag, startPoint x: 290, startPoint y: 192, endPoint x: 211, endPoint y: 190, distance: 78.8
click at [211, 190] on div "SearchWithCriteria456ec300-e2cc-4e6e-8597-1a18b6399bb6 Work Title Nara" at bounding box center [429, 197] width 569 height 21
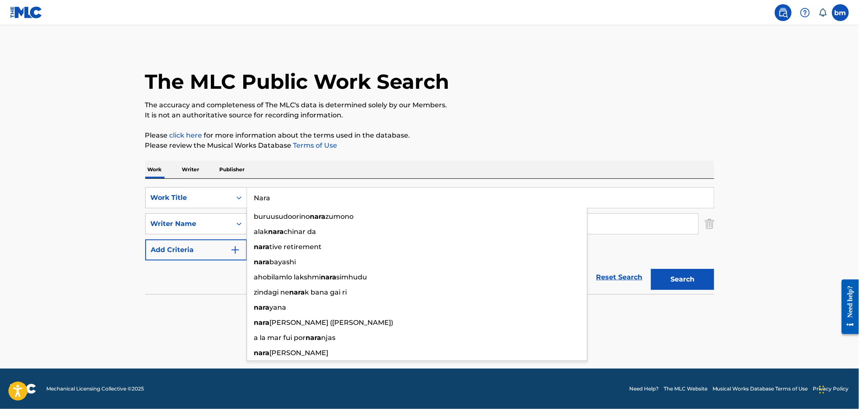
click at [293, 173] on div "Work Writer Publisher" at bounding box center [429, 170] width 569 height 18
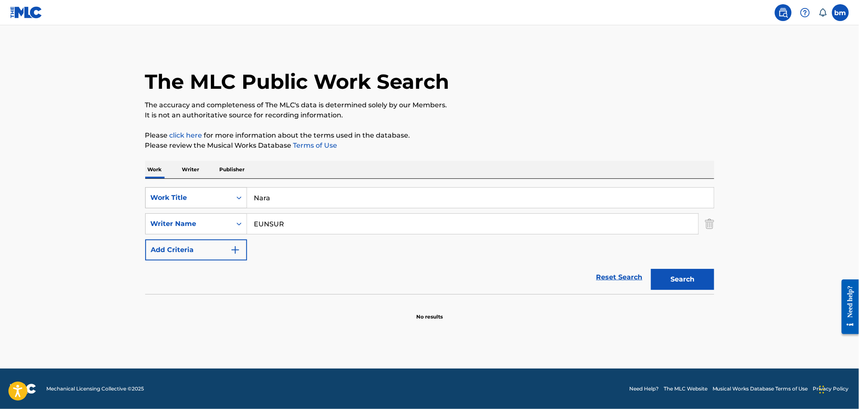
drag, startPoint x: 321, startPoint y: 206, endPoint x: 214, endPoint y: 201, distance: 107.5
click at [214, 202] on div "SearchWithCriteria456ec300-e2cc-4e6e-8597-1a18b6399bb6 Work Title Nara" at bounding box center [429, 197] width 569 height 21
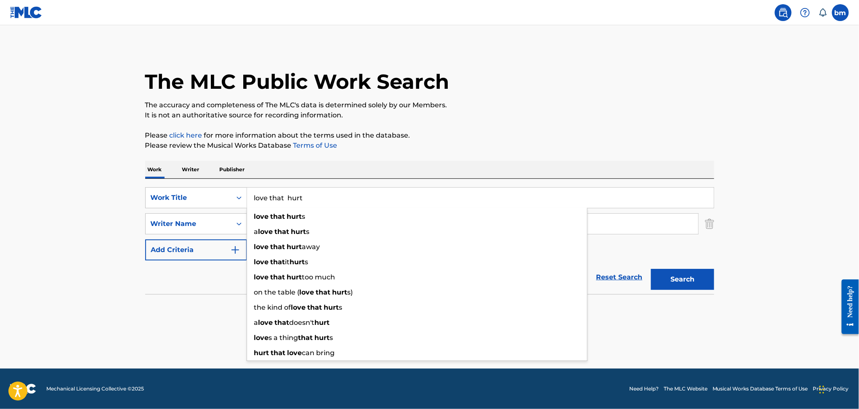
type input "love that hurt"
click at [526, 135] on p "Please click here for more information about the terms used in the database." at bounding box center [429, 136] width 569 height 10
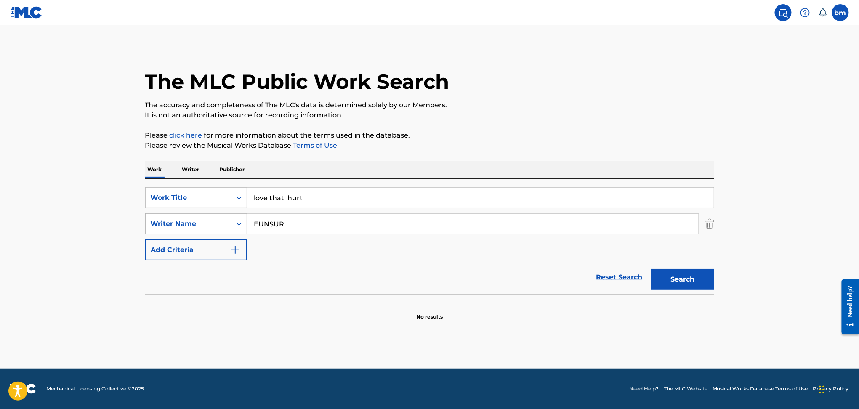
drag, startPoint x: 342, startPoint y: 219, endPoint x: 208, endPoint y: 219, distance: 134.7
click at [208, 219] on div "SearchWithCriteriad6e444ed-65fc-4fe2-aa18-c4c8b2367377 Writer Name EUNSUR" at bounding box center [429, 223] width 569 height 21
paste input "[PERSON_NAME]"
drag, startPoint x: 342, startPoint y: 221, endPoint x: 273, endPoint y: 231, distance: 69.7
click at [273, 231] on input "[PERSON_NAME]" at bounding box center [472, 224] width 451 height 20
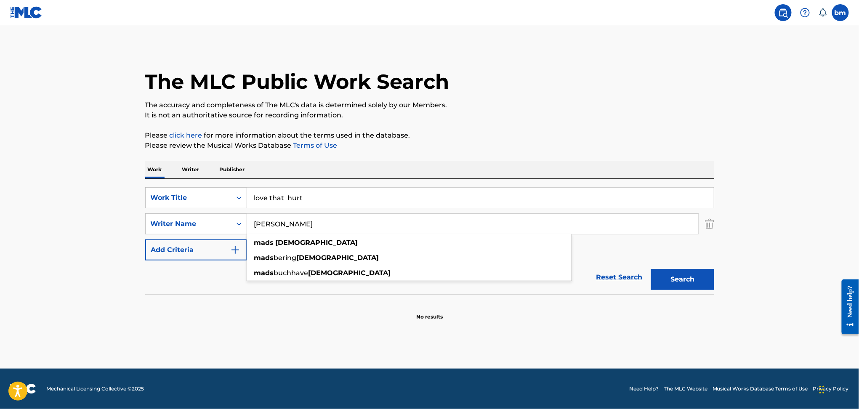
click at [651, 269] on button "Search" at bounding box center [682, 279] width 63 height 21
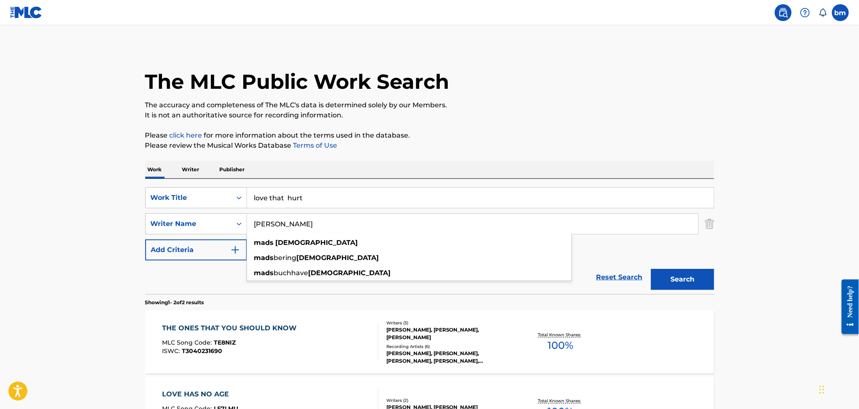
drag, startPoint x: 277, startPoint y: 226, endPoint x: 129, endPoint y: 217, distance: 147.6
click at [128, 228] on main "The MLC Public Work Search The accuracy and completeness of The MLC's data is d…" at bounding box center [429, 254] width 859 height 459
type input "[DEMOGRAPHIC_DATA]"
click at [651, 269] on button "Search" at bounding box center [682, 279] width 63 height 21
